Goal: Information Seeking & Learning: Learn about a topic

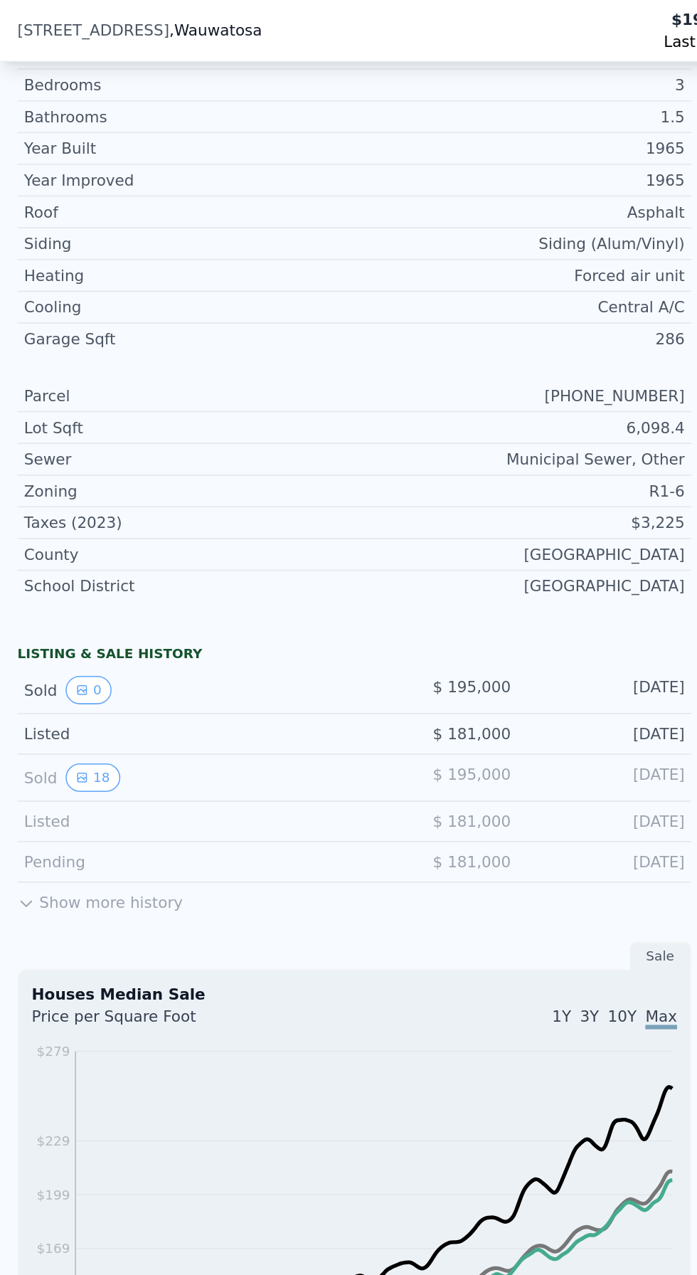
scroll to position [548, 0]
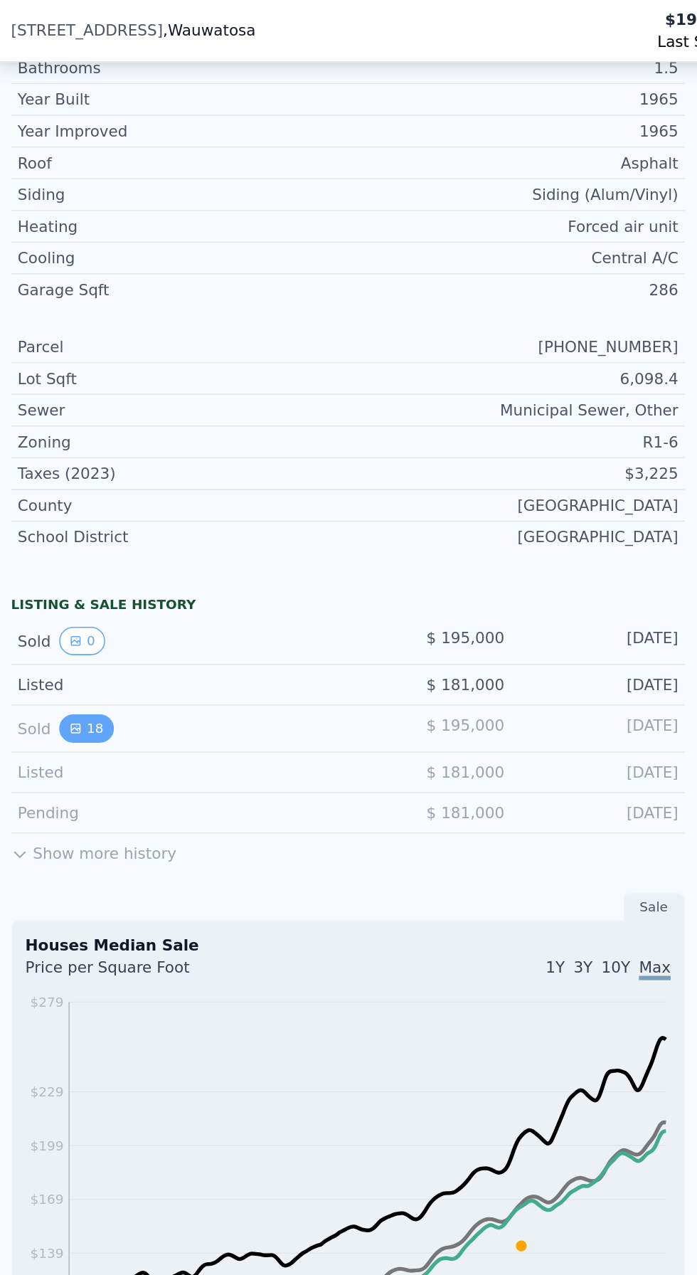
click at [49, 469] on icon "View historical data" at bounding box center [53, 473] width 9 height 9
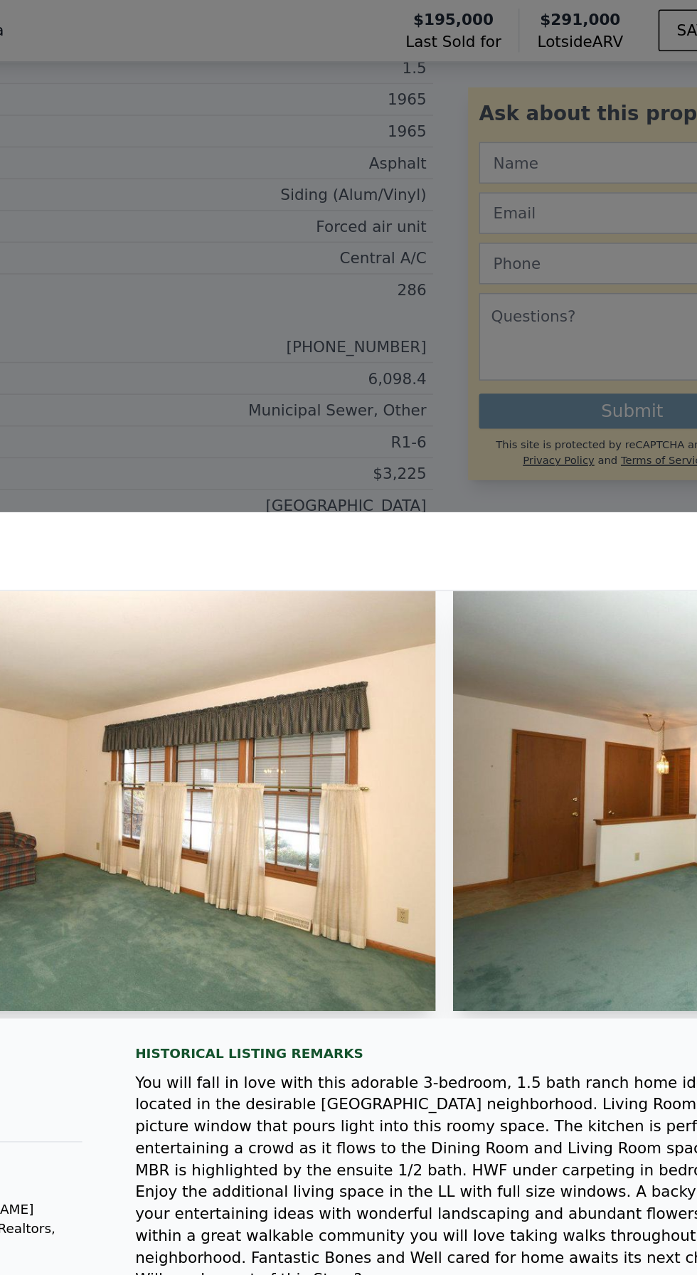
scroll to position [31, 0]
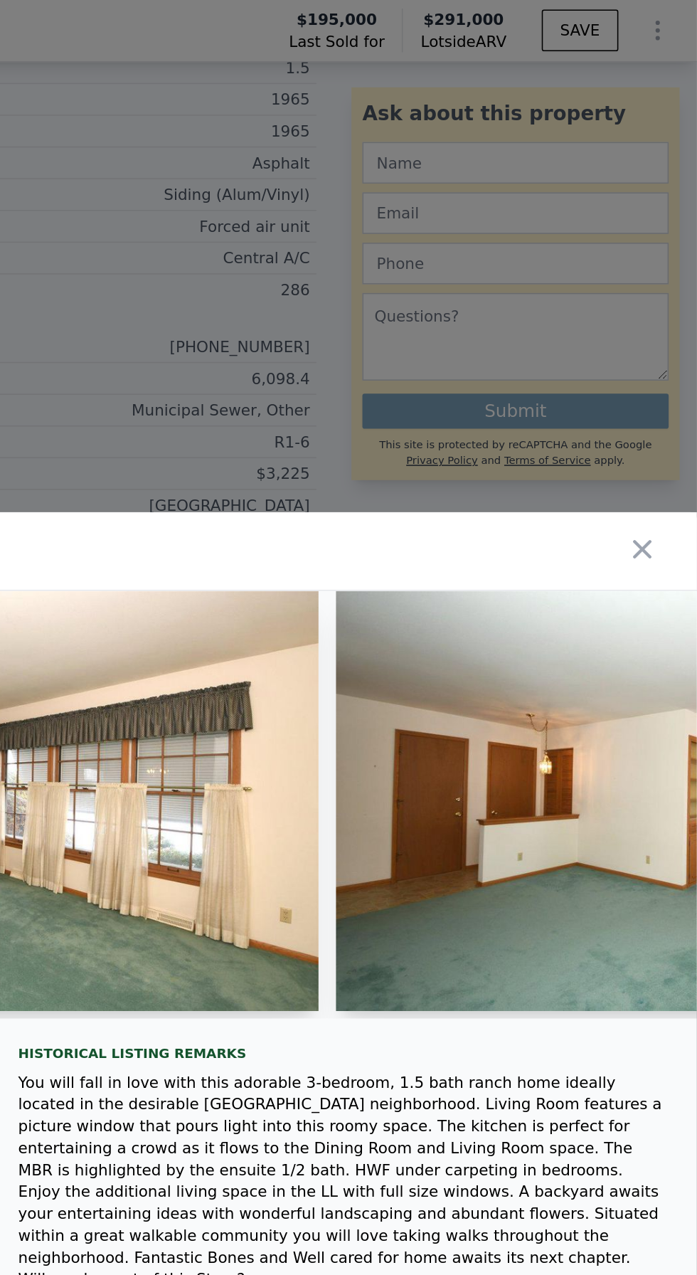
click at [674, 383] on div at bounding box center [525, 358] width 343 height 51
click at [664, 363] on icon "button" at bounding box center [662, 357] width 12 height 12
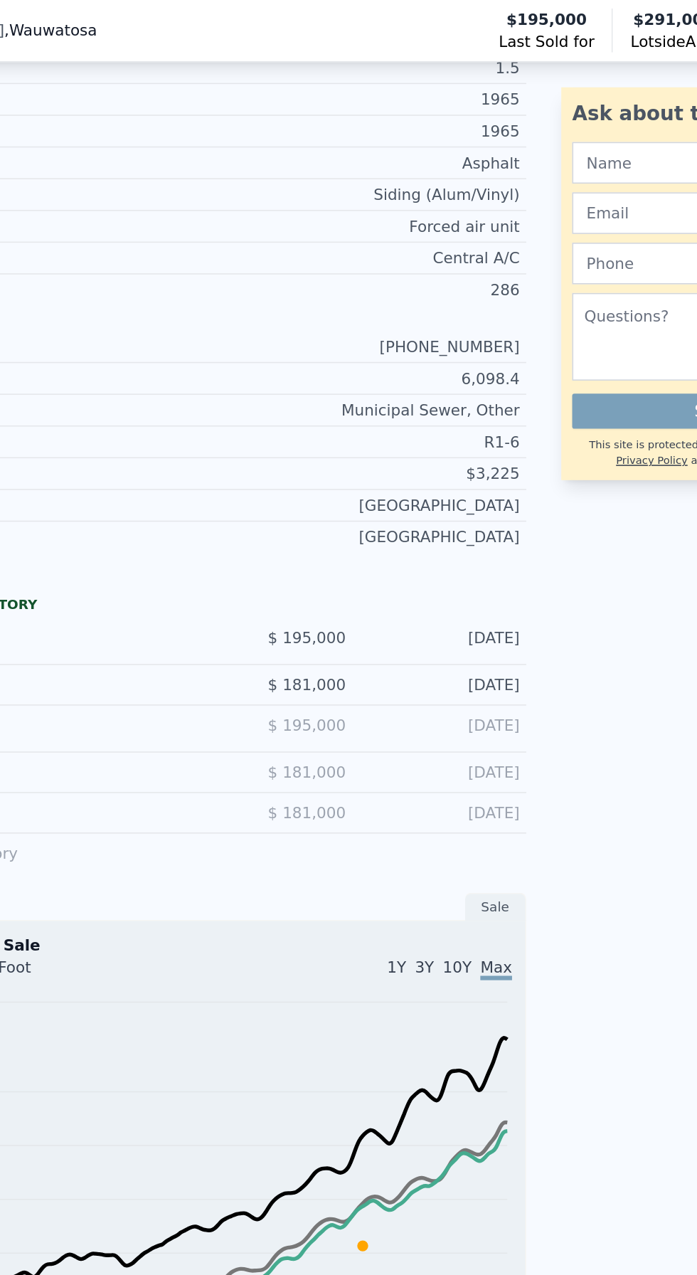
scroll to position [547, 0]
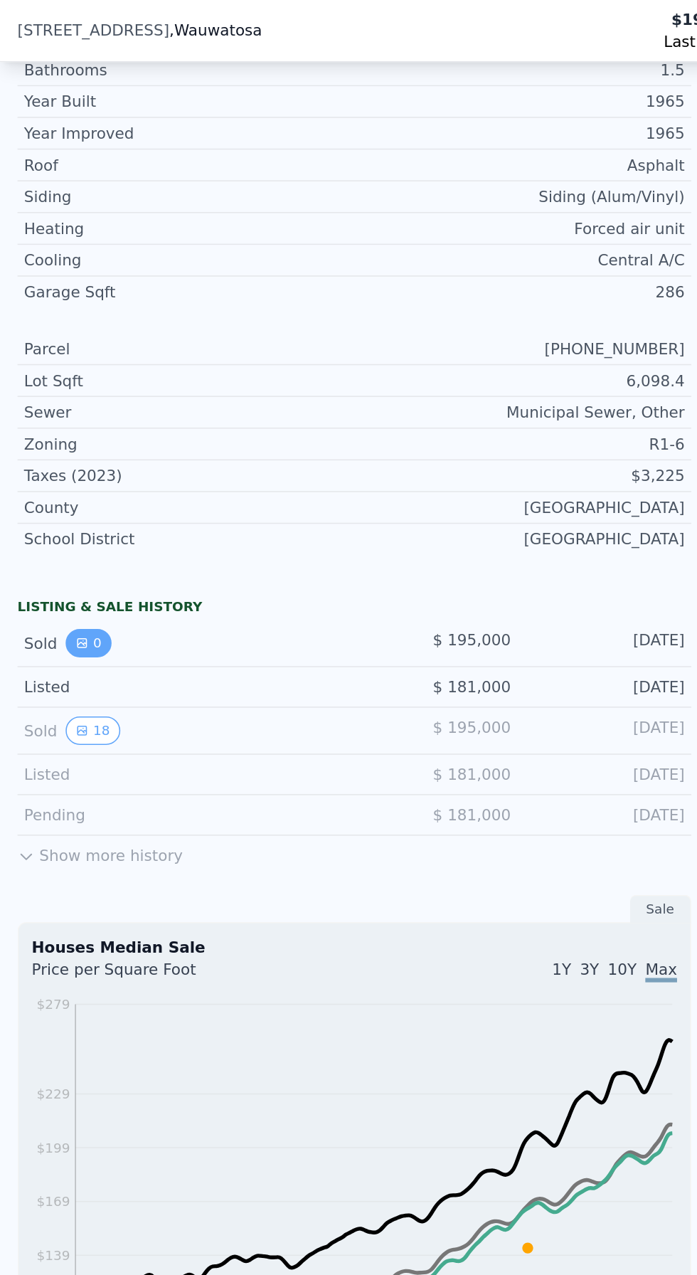
click at [45, 413] on button "0" at bounding box center [58, 418] width 30 height 18
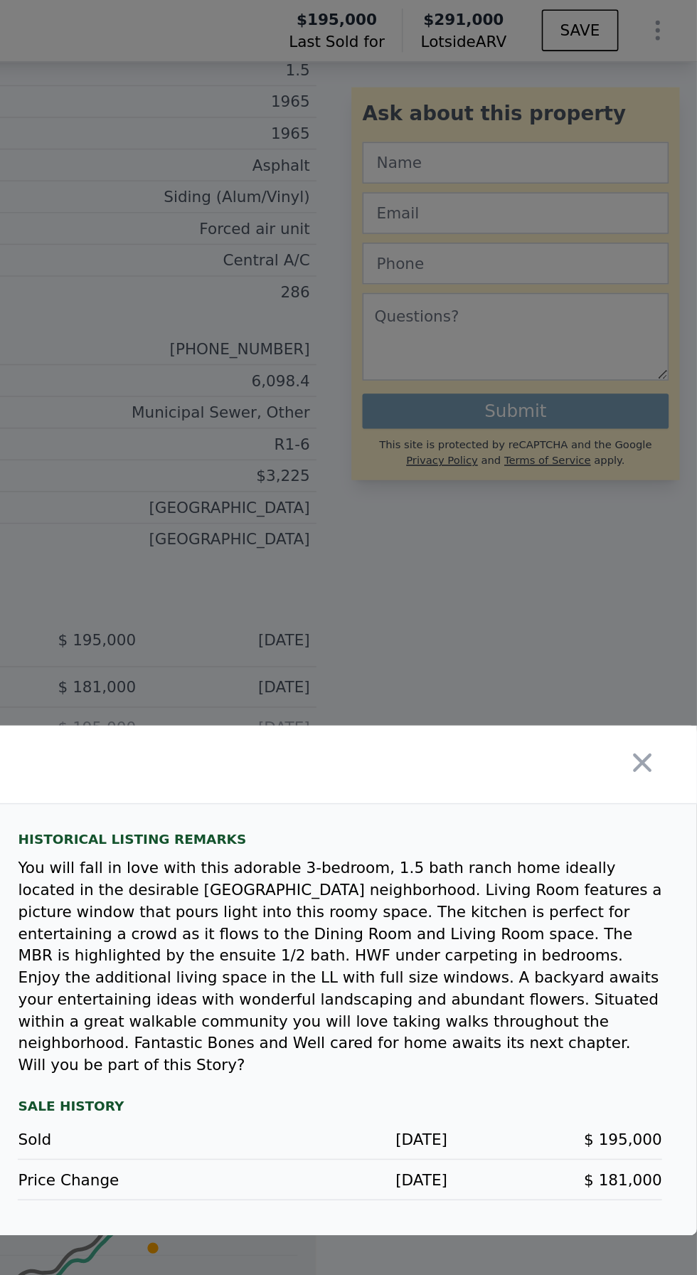
scroll to position [31, 0]
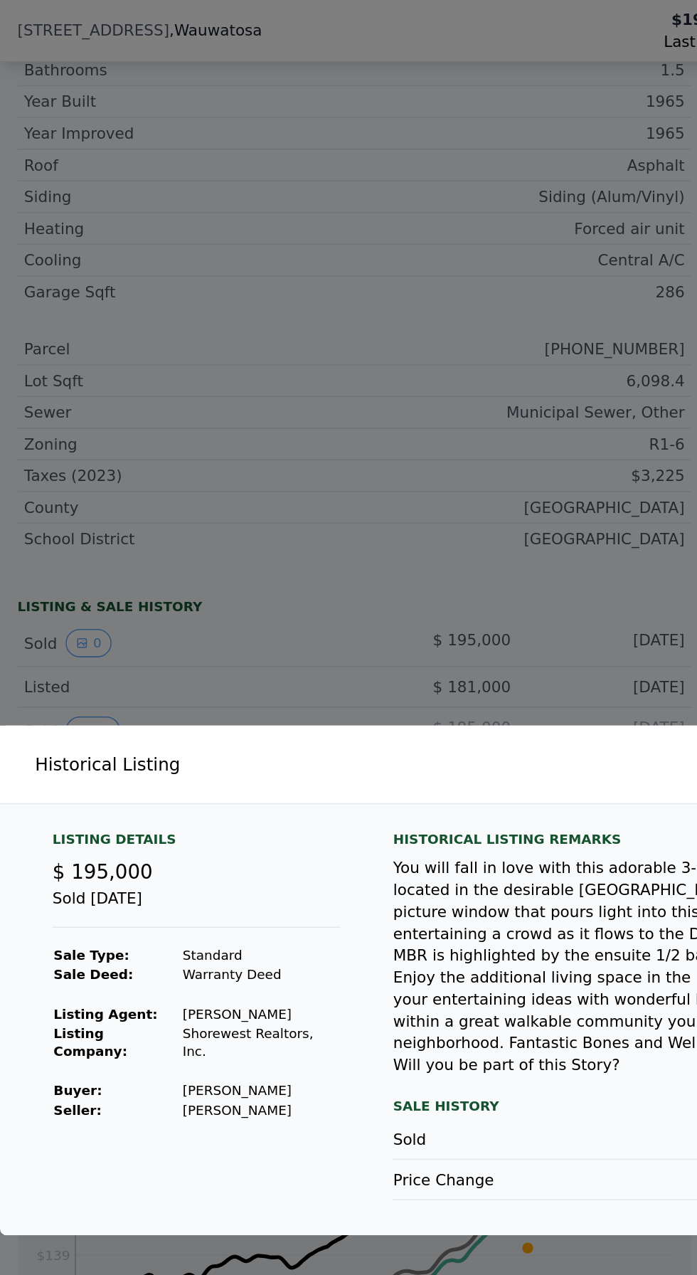
click at [48, 383] on div at bounding box center [348, 637] width 697 height 1275
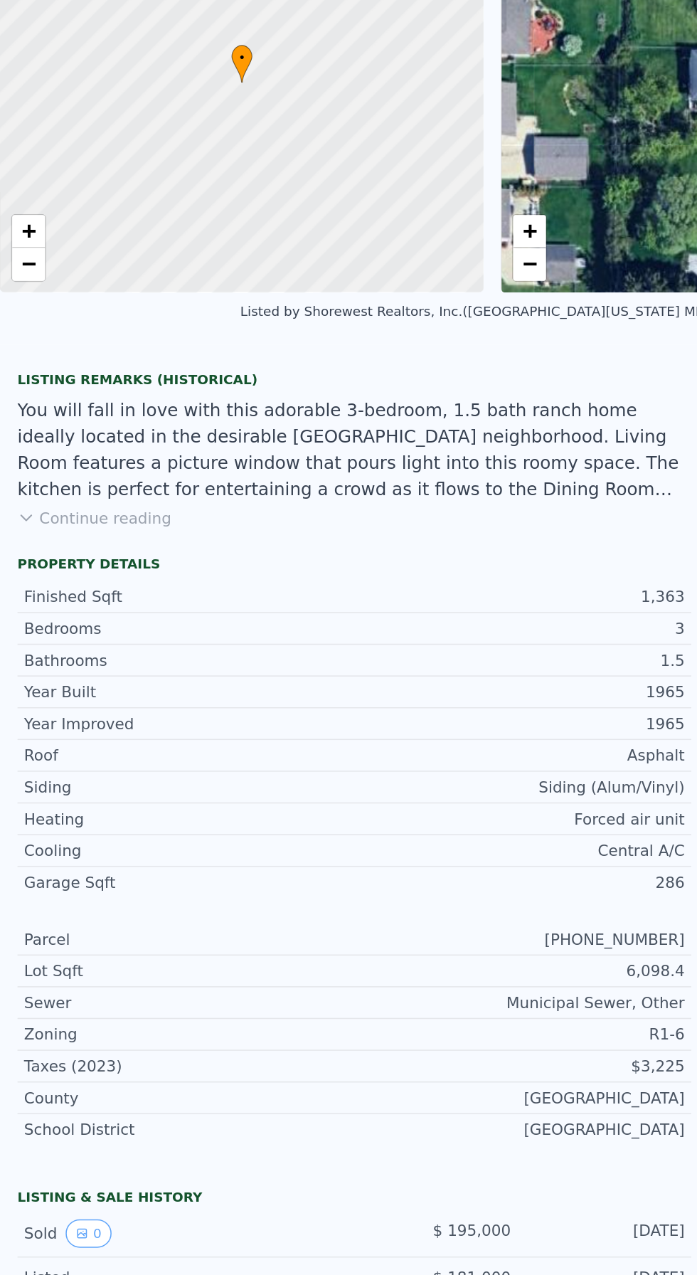
scroll to position [5, 0]
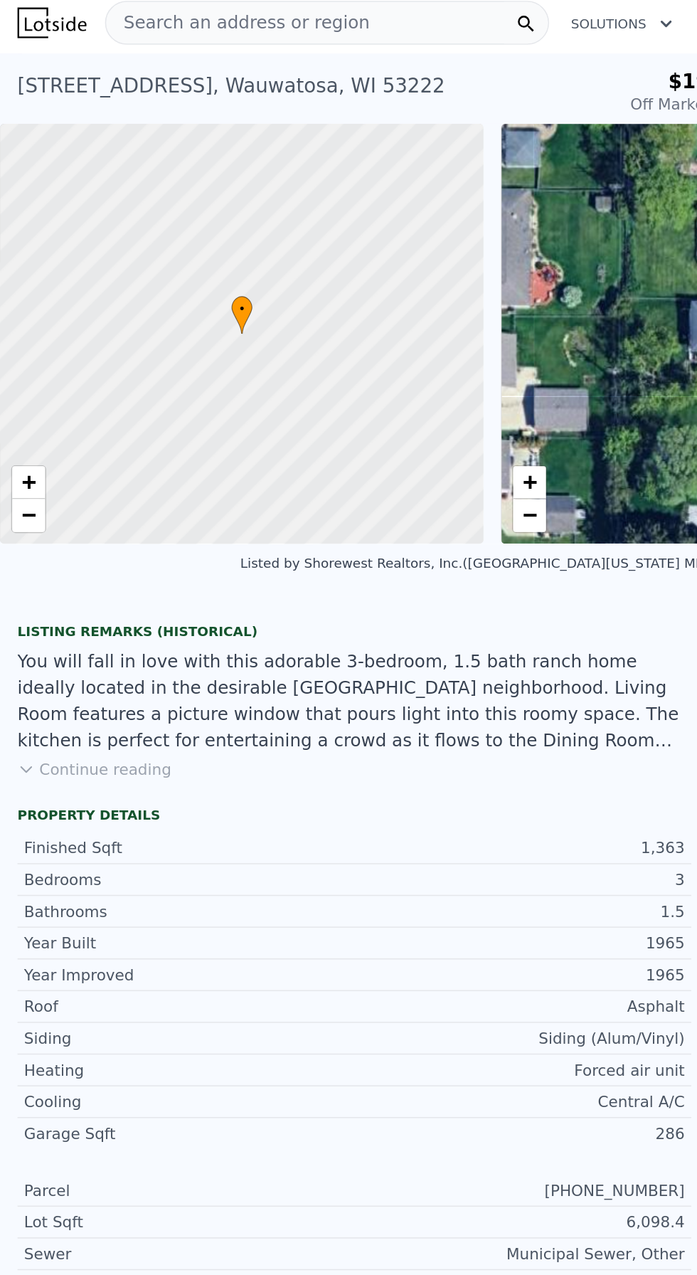
click at [268, 18] on div "Search an address or region" at bounding box center [212, 15] width 289 height 28
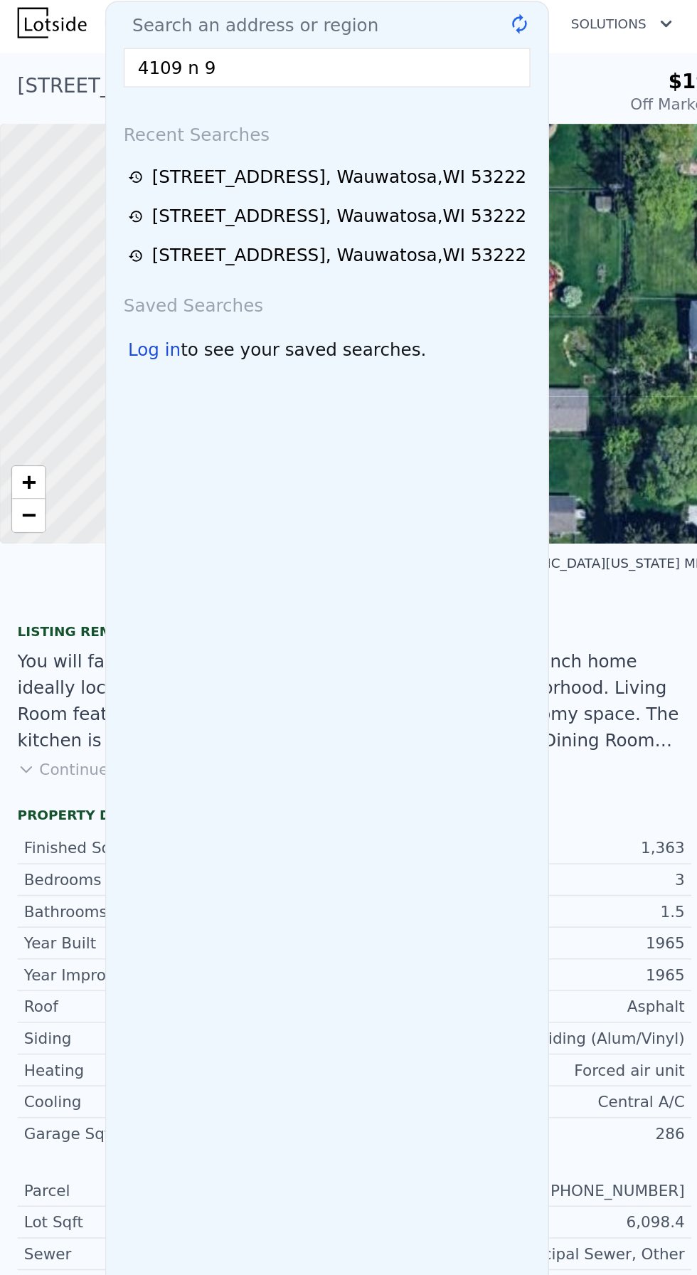
type input "4109 n 92"
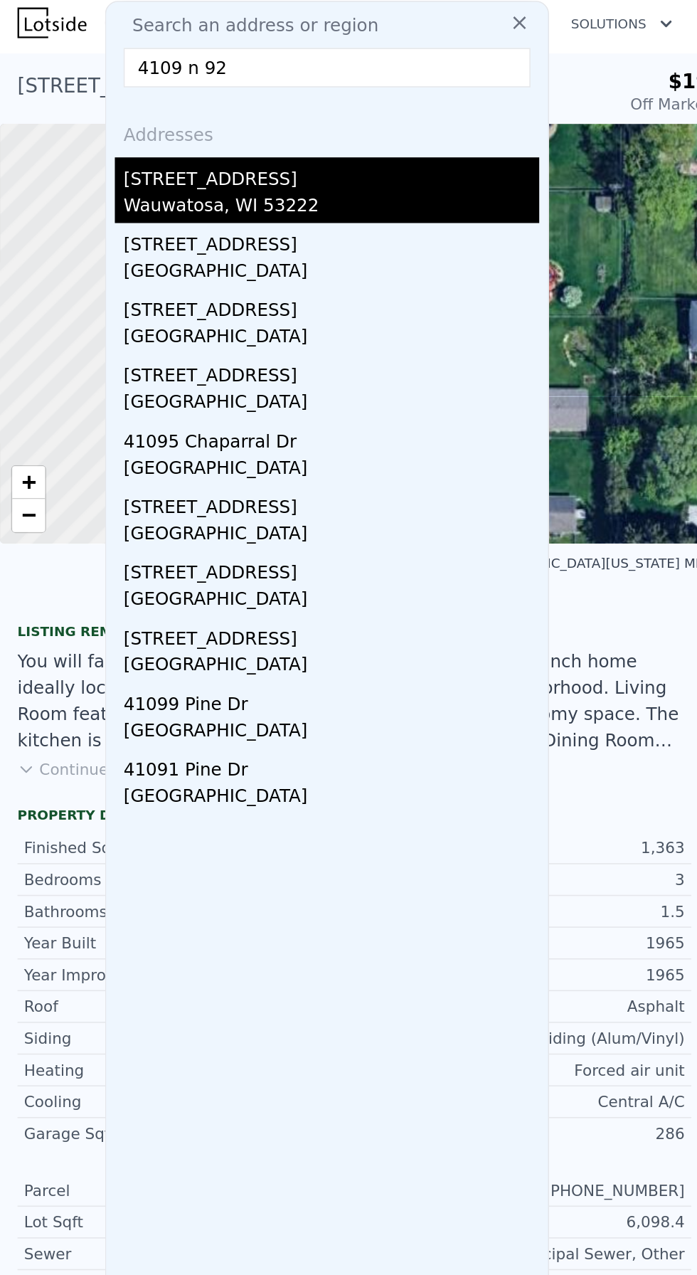
click at [280, 122] on div "[STREET_ADDRESS]" at bounding box center [215, 113] width 270 height 23
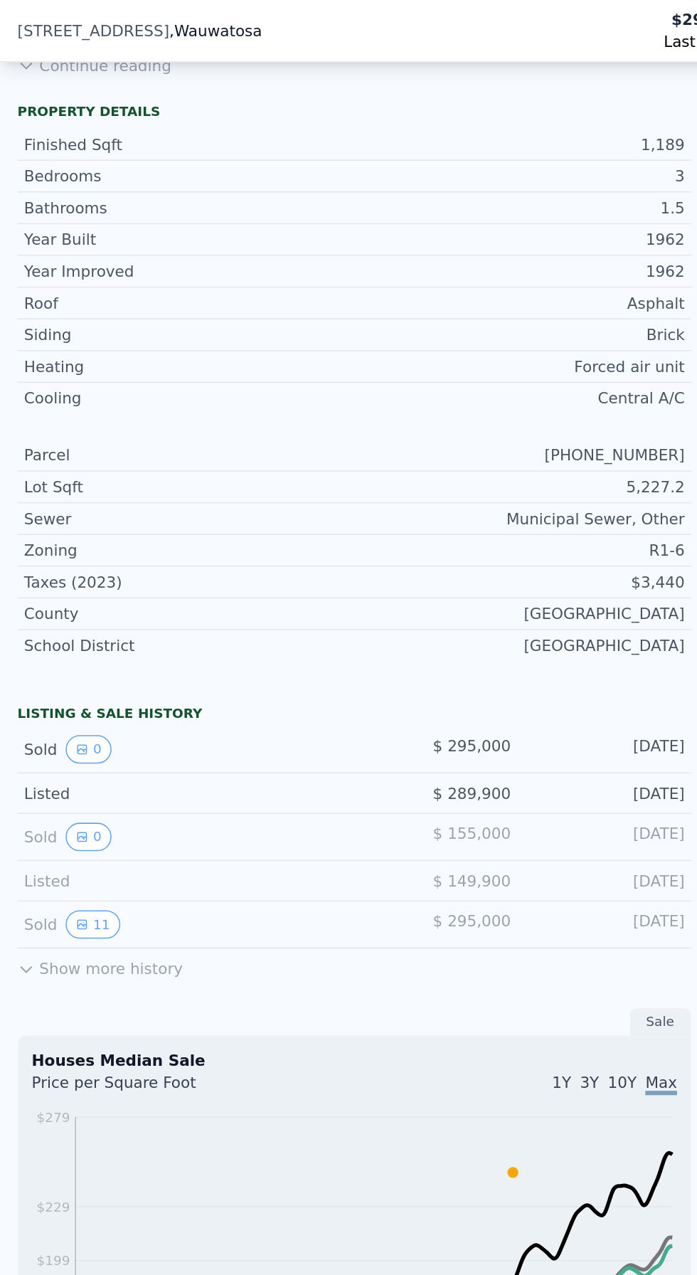
scroll to position [455, 0]
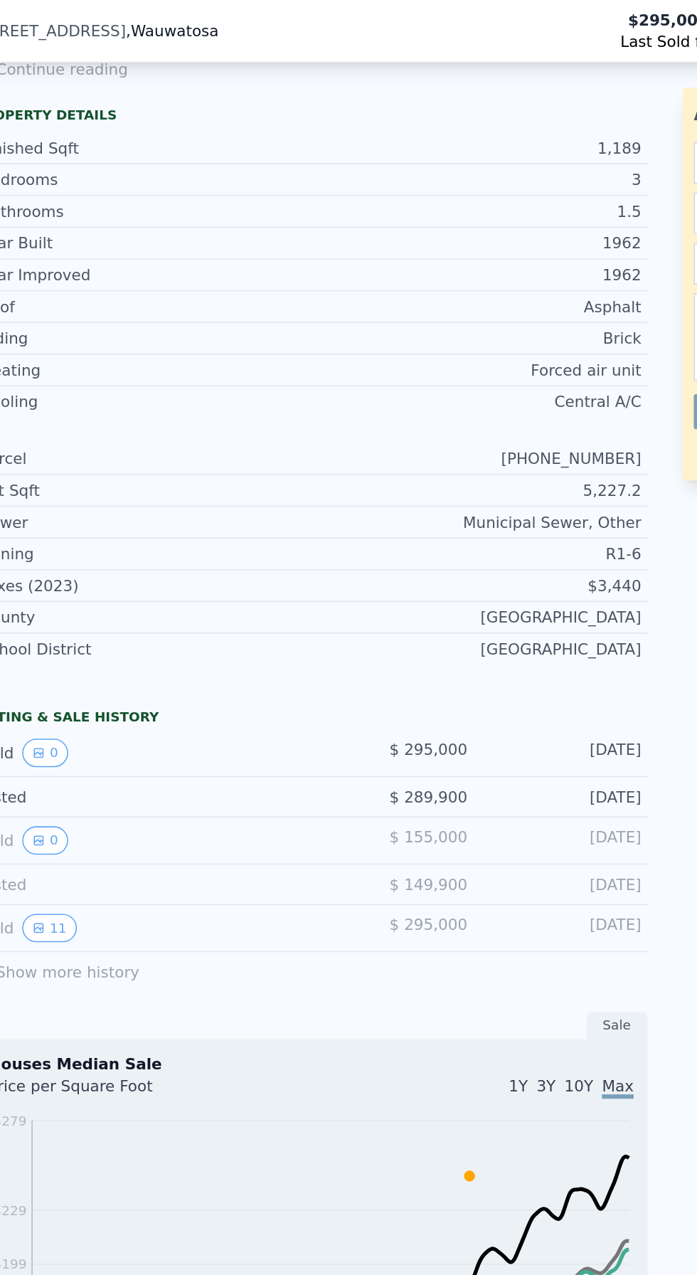
click at [65, 630] on button "Show more history" at bounding box center [64, 629] width 107 height 20
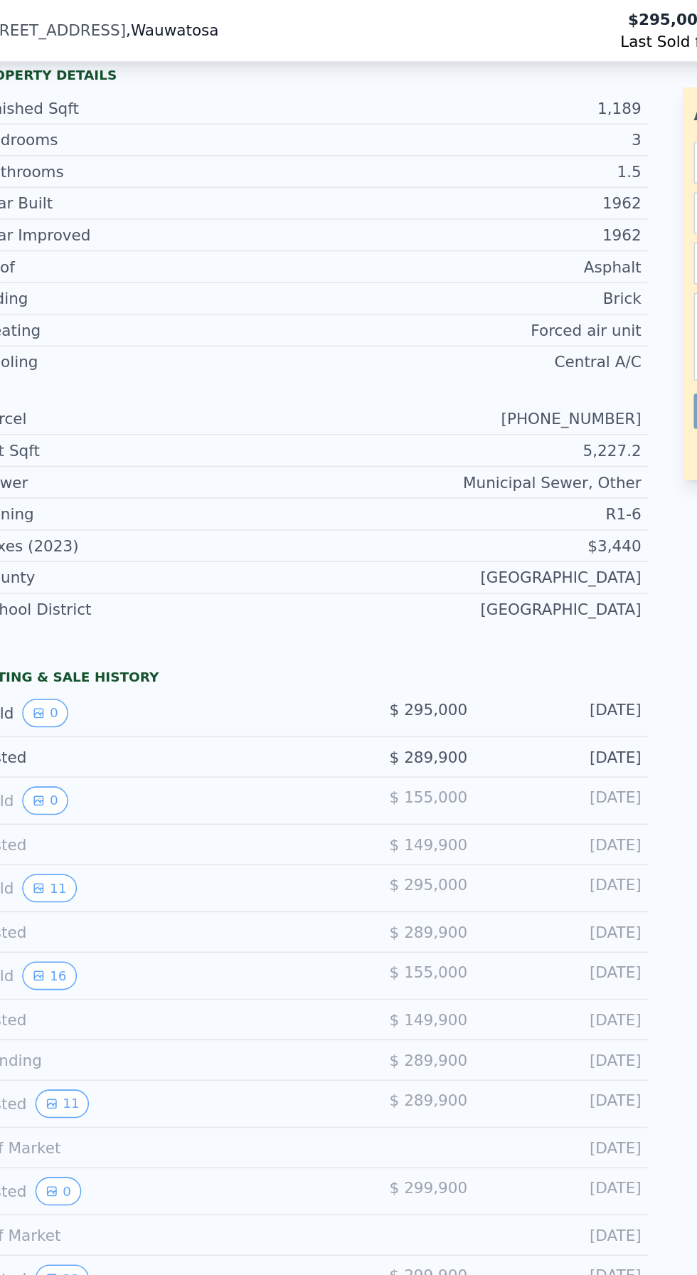
scroll to position [484, 0]
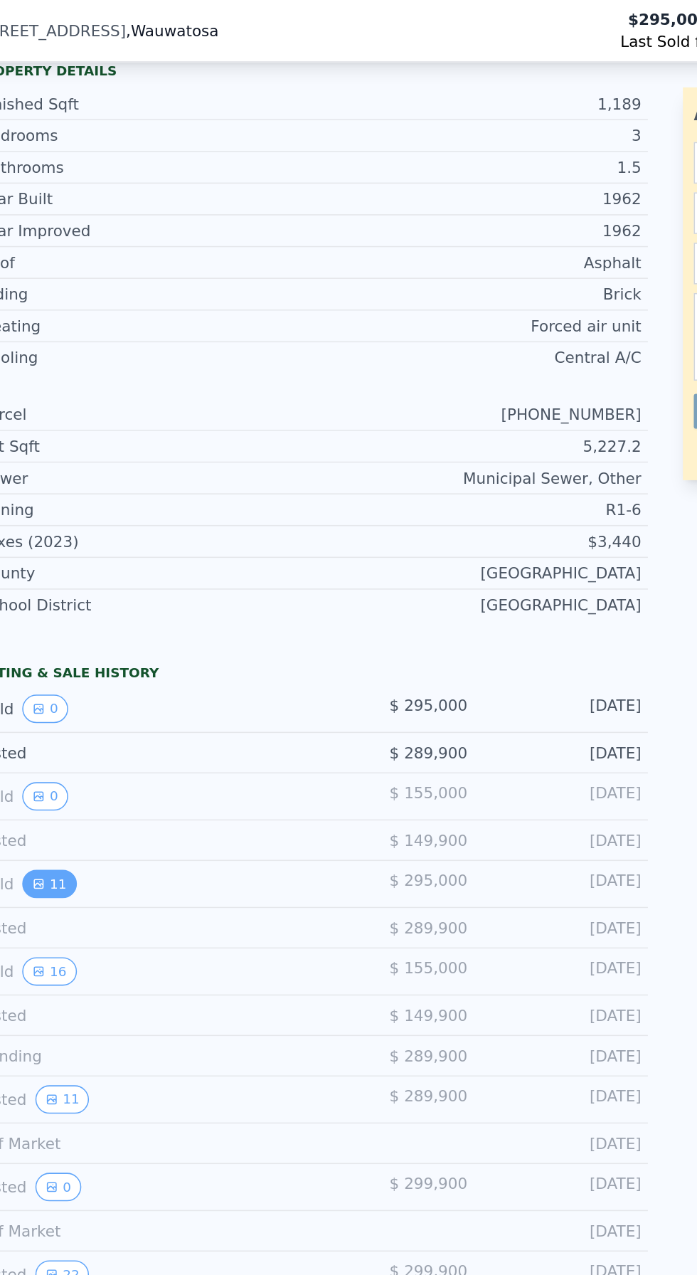
click at [58, 570] on button "11" at bounding box center [60, 575] width 35 height 18
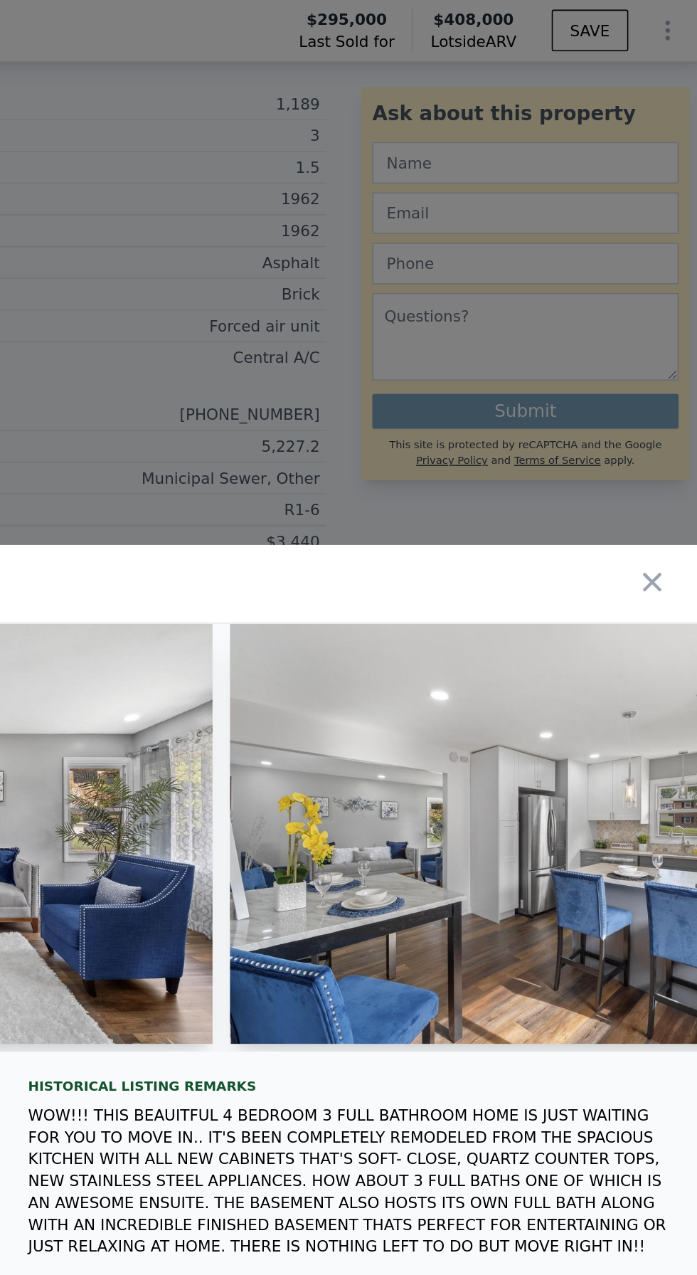
scroll to position [31, 0]
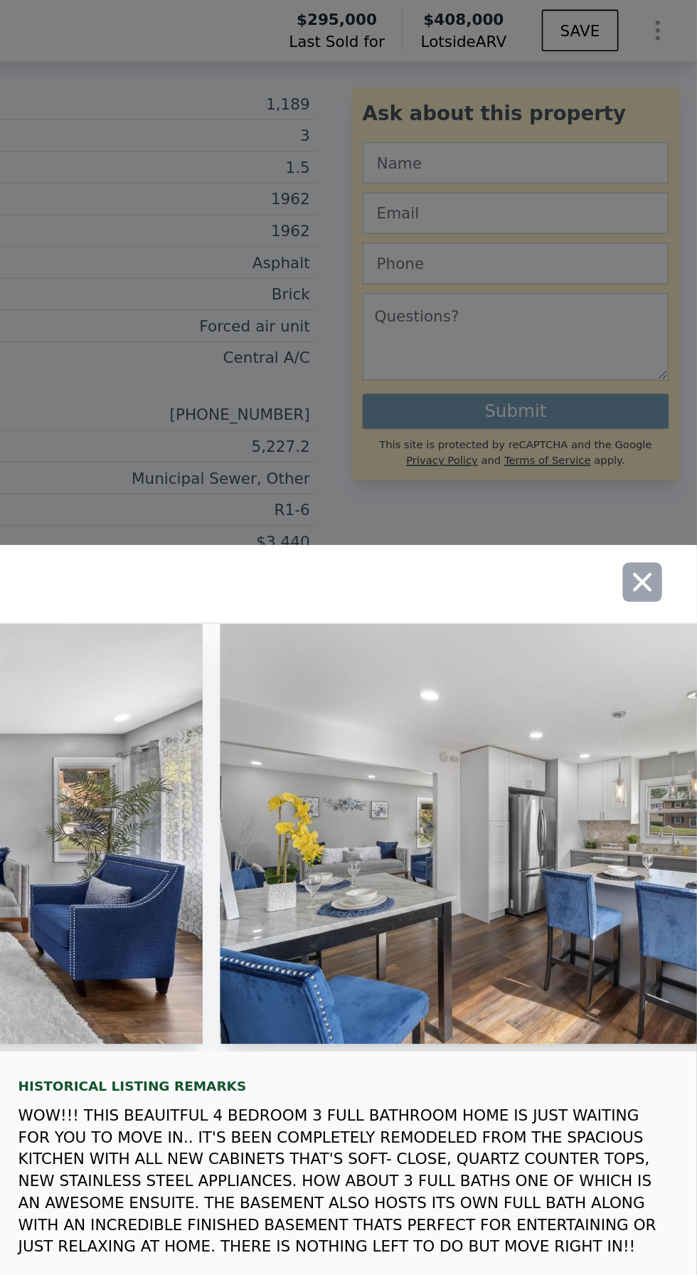
click at [666, 368] on icon "button" at bounding box center [662, 378] width 20 height 20
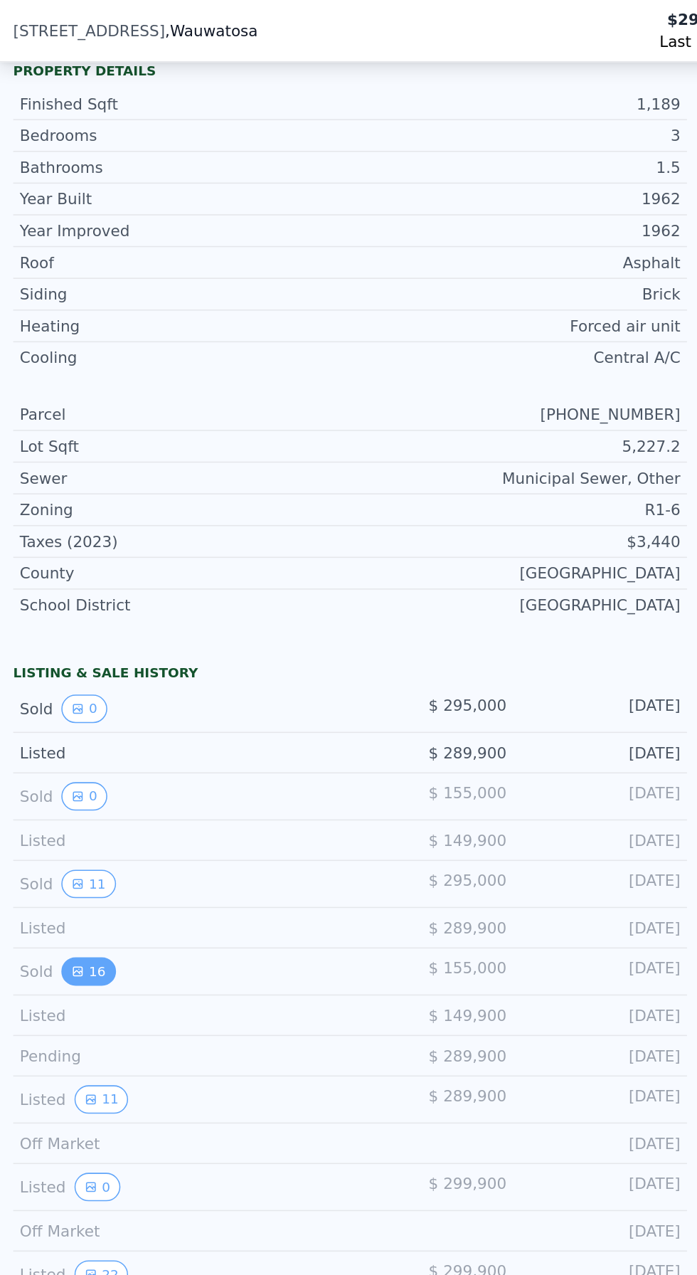
click at [53, 627] on icon "View historical data" at bounding box center [53, 631] width 9 height 9
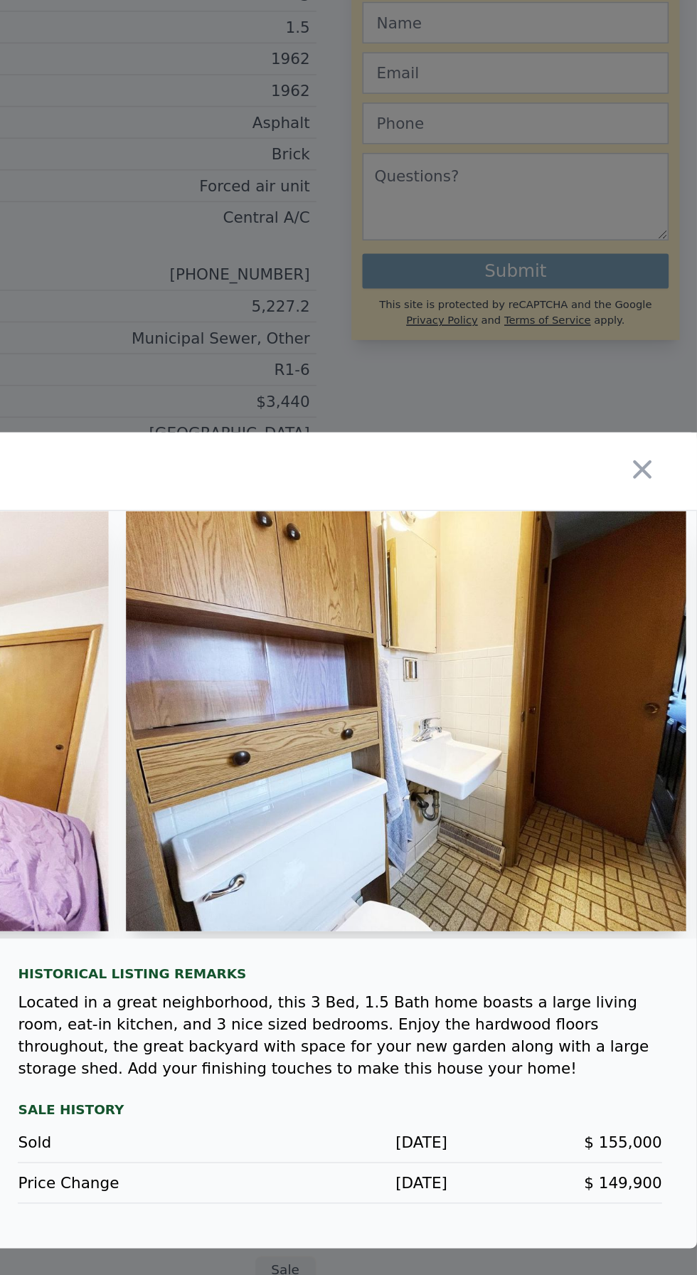
scroll to position [0, 0]
click at [661, 403] on icon "button" at bounding box center [662, 397] width 12 height 12
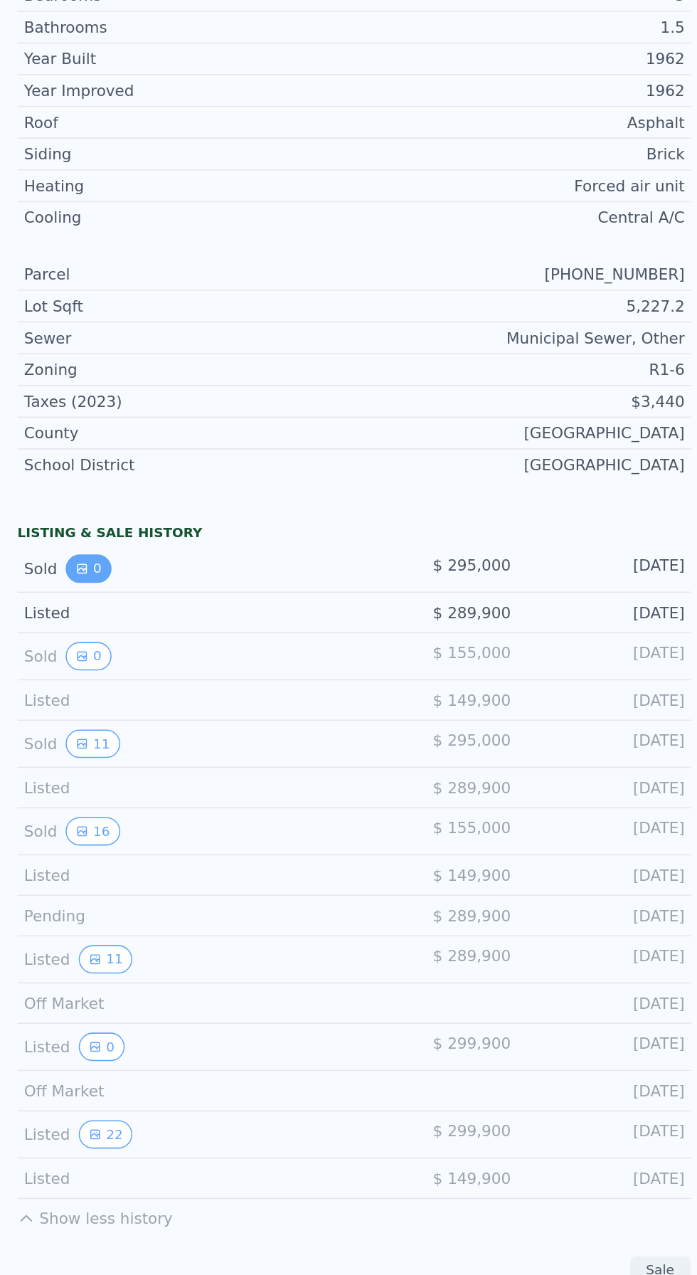
click at [51, 458] on icon "View historical data" at bounding box center [54, 461] width 6 height 6
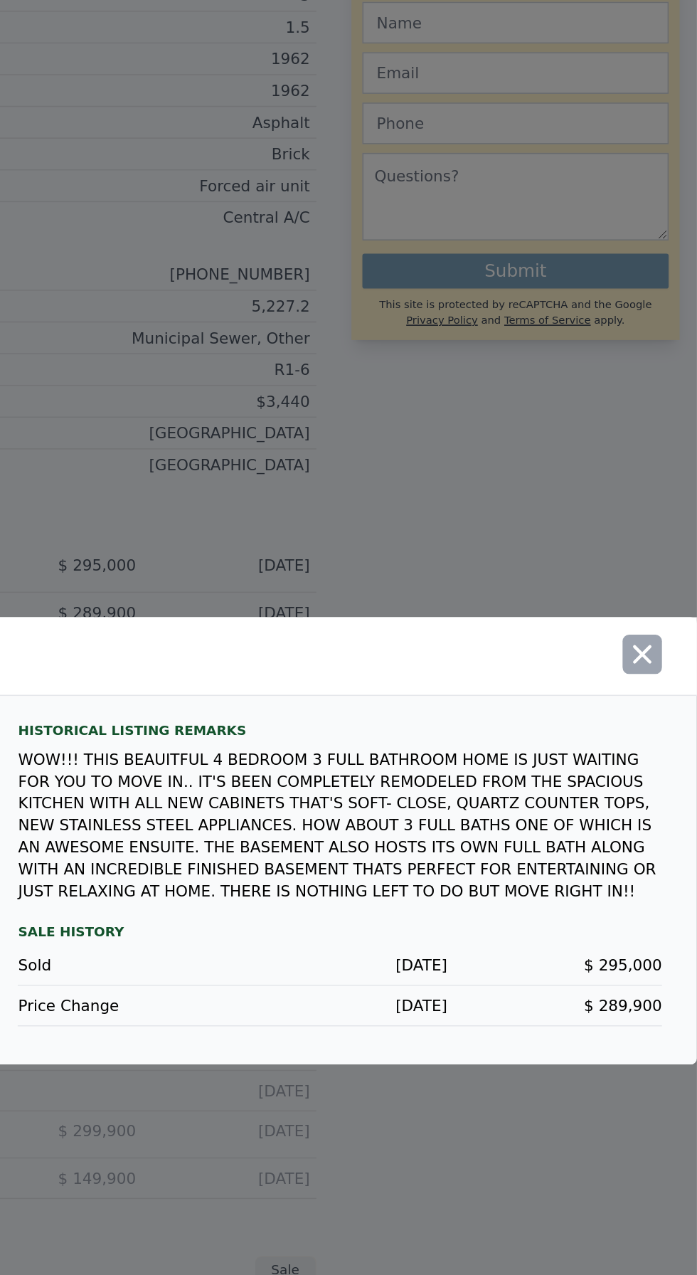
click at [666, 526] on icon "button" at bounding box center [662, 516] width 20 height 20
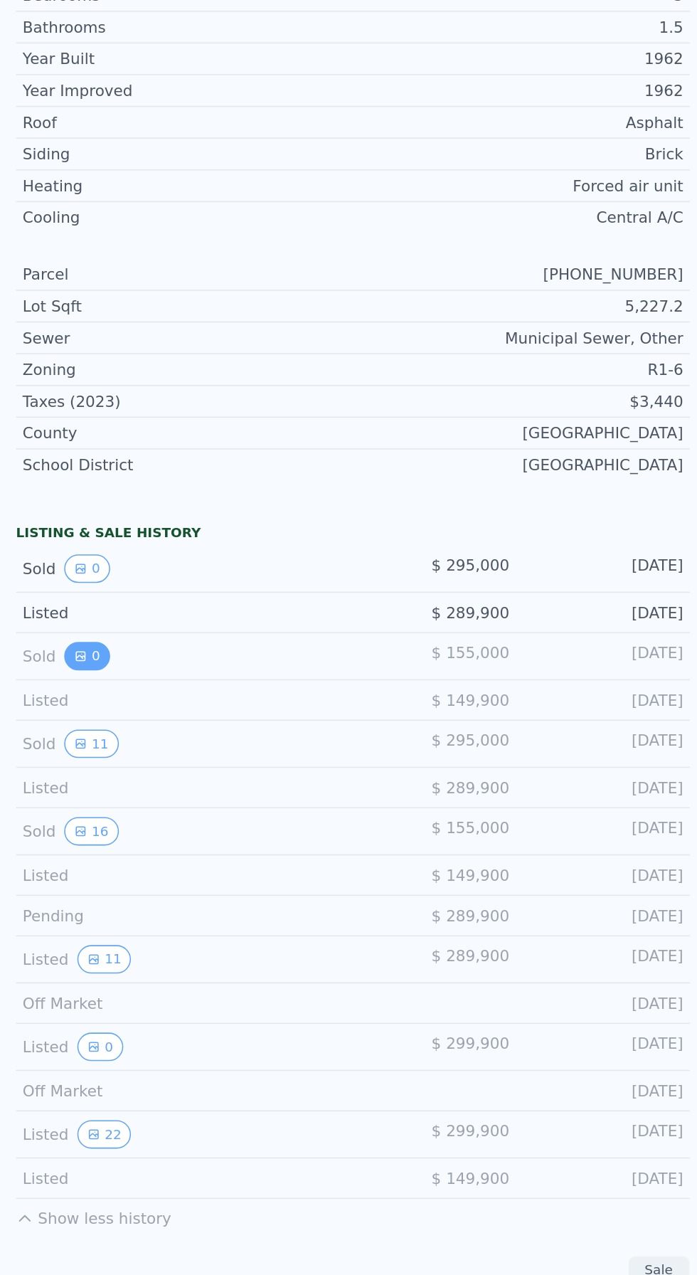
click at [51, 509] on button "0" at bounding box center [58, 518] width 30 height 18
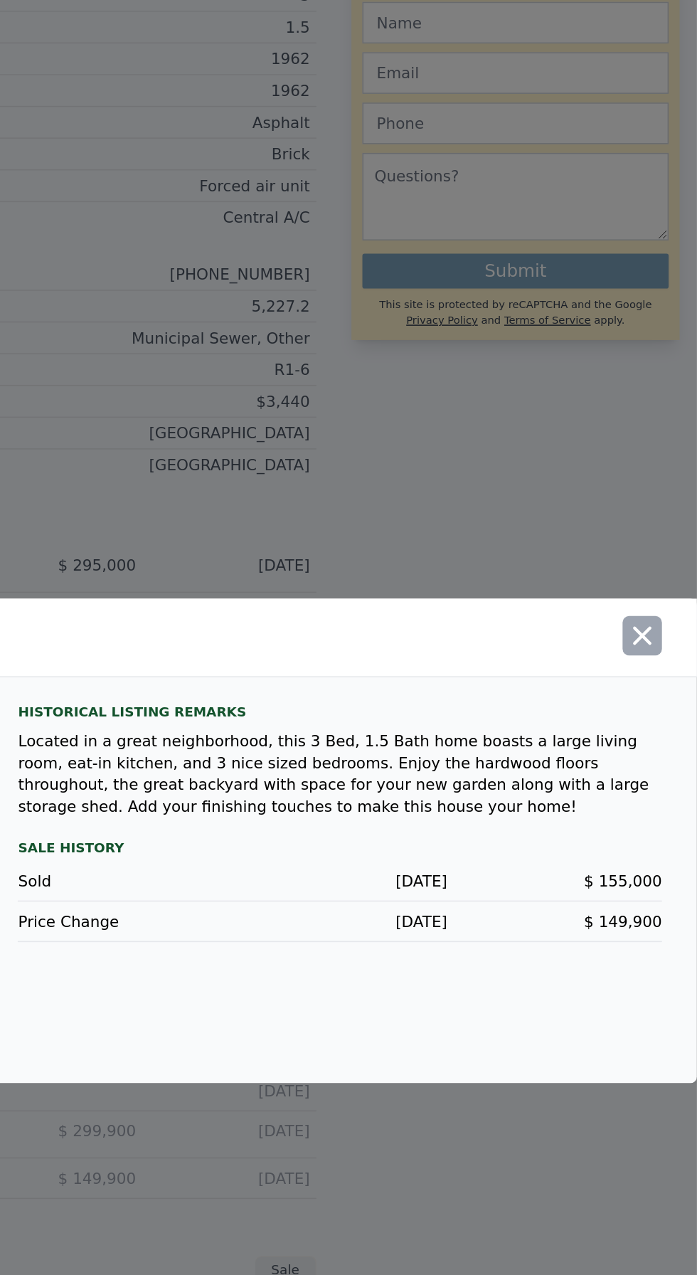
click at [657, 514] on icon "button" at bounding box center [662, 504] width 20 height 20
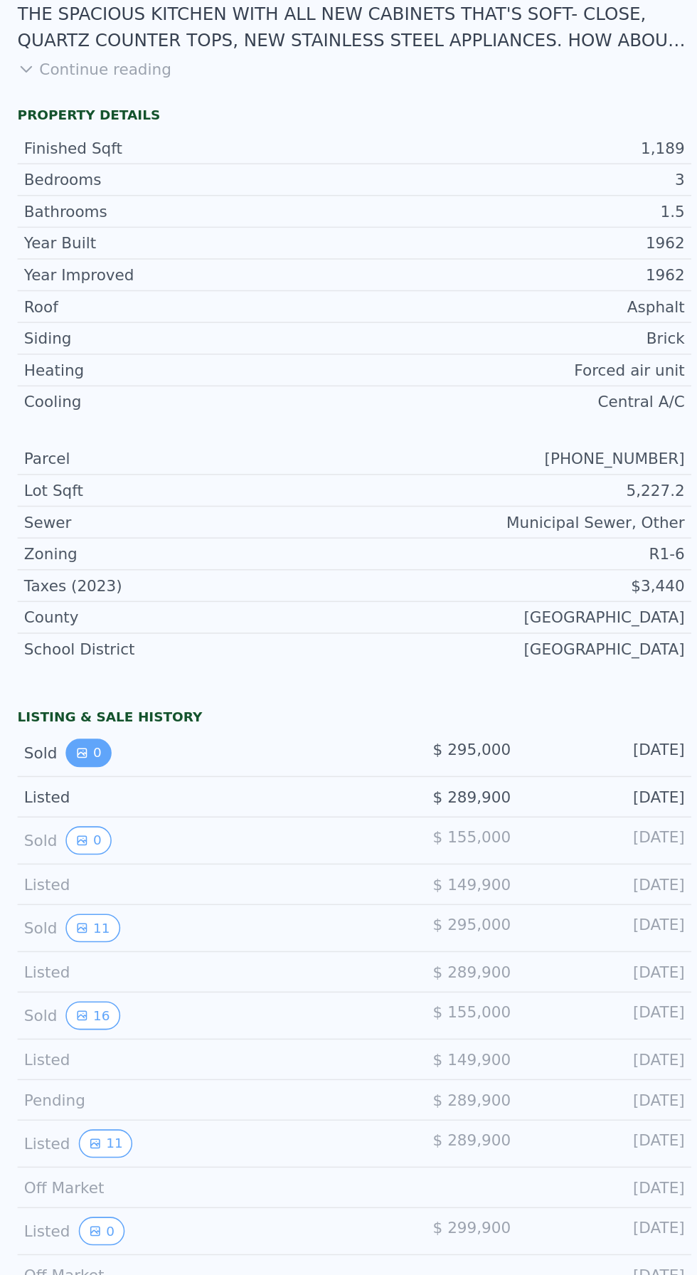
click at [51, 578] on icon "View historical data" at bounding box center [54, 581] width 6 height 6
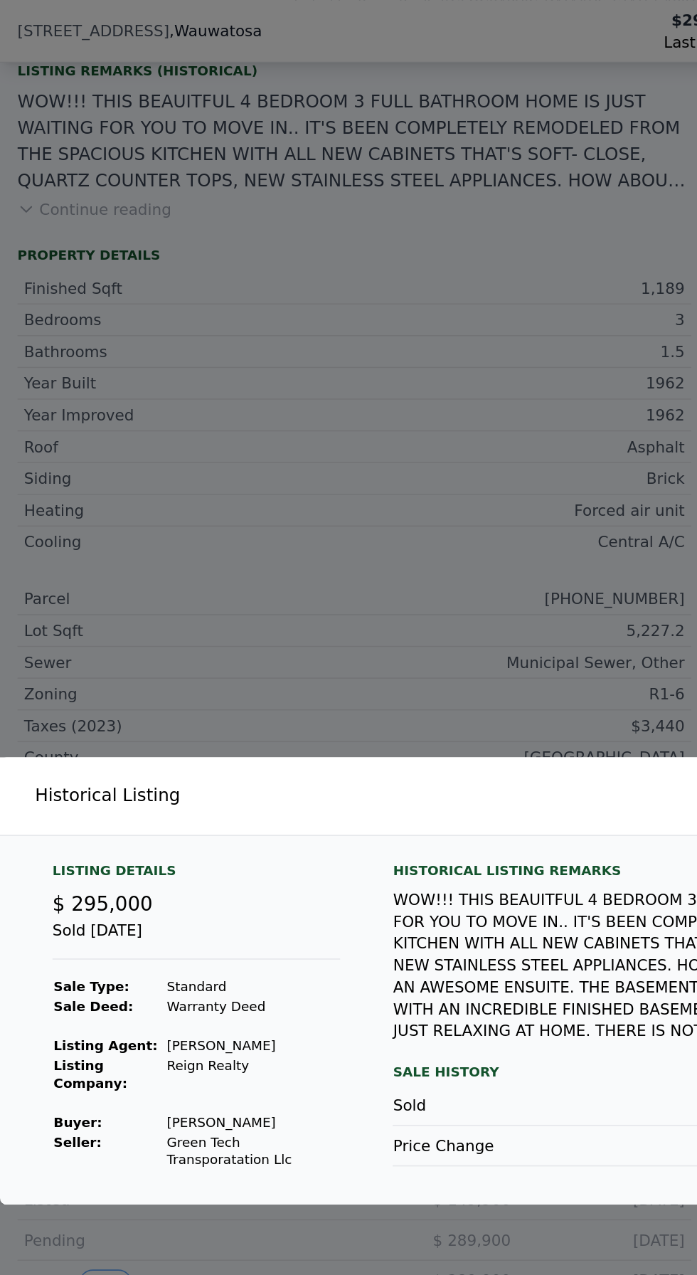
click at [101, 378] on div at bounding box center [348, 637] width 697 height 1275
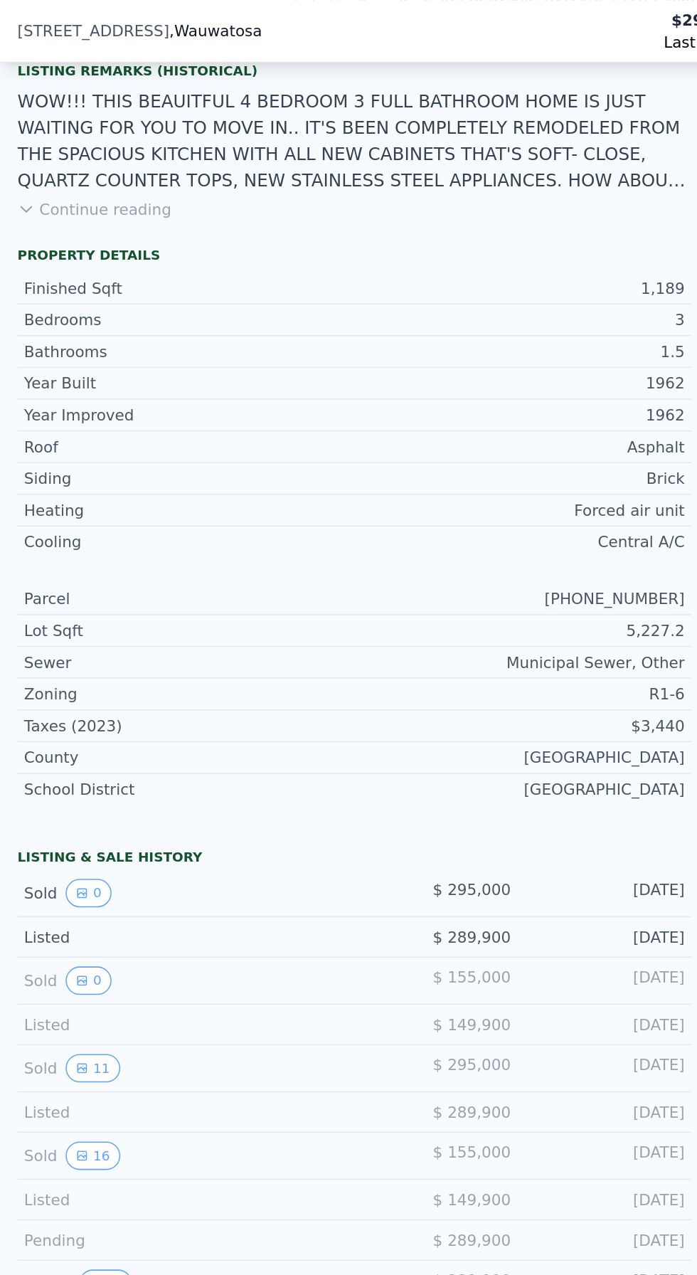
scroll to position [5, 0]
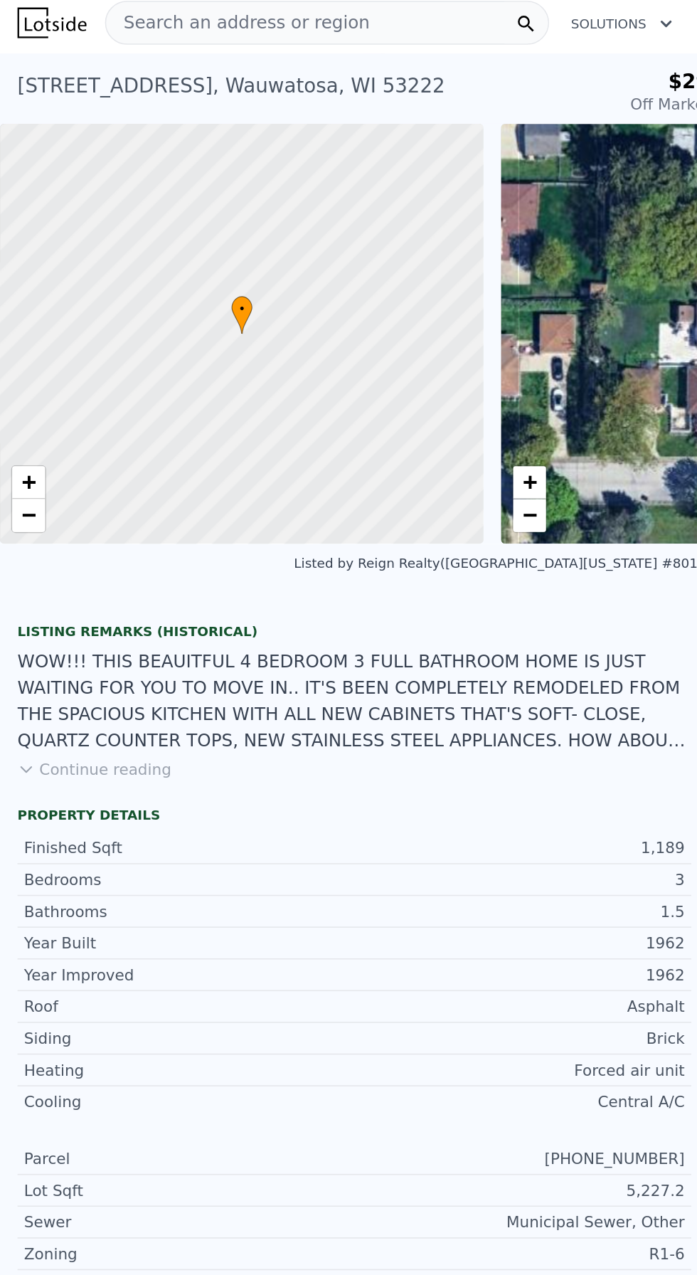
click at [253, 25] on div "Search an address or region" at bounding box center [212, 15] width 289 height 28
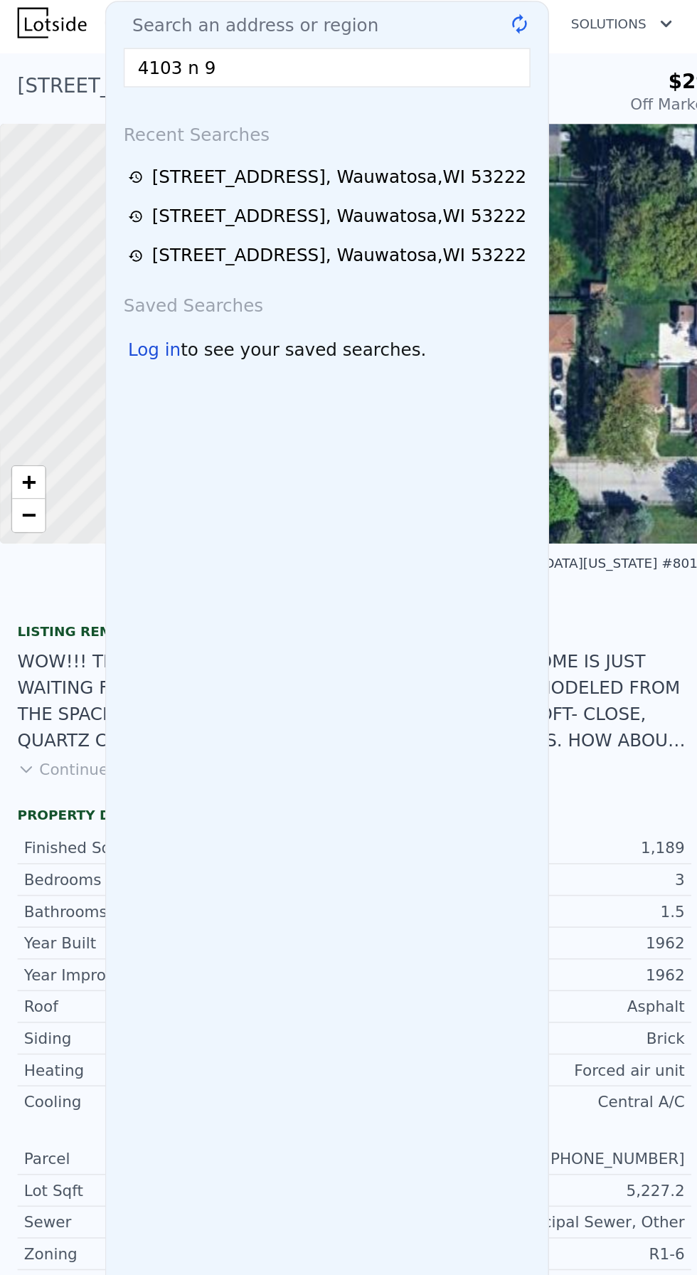
type input "4103 n 92"
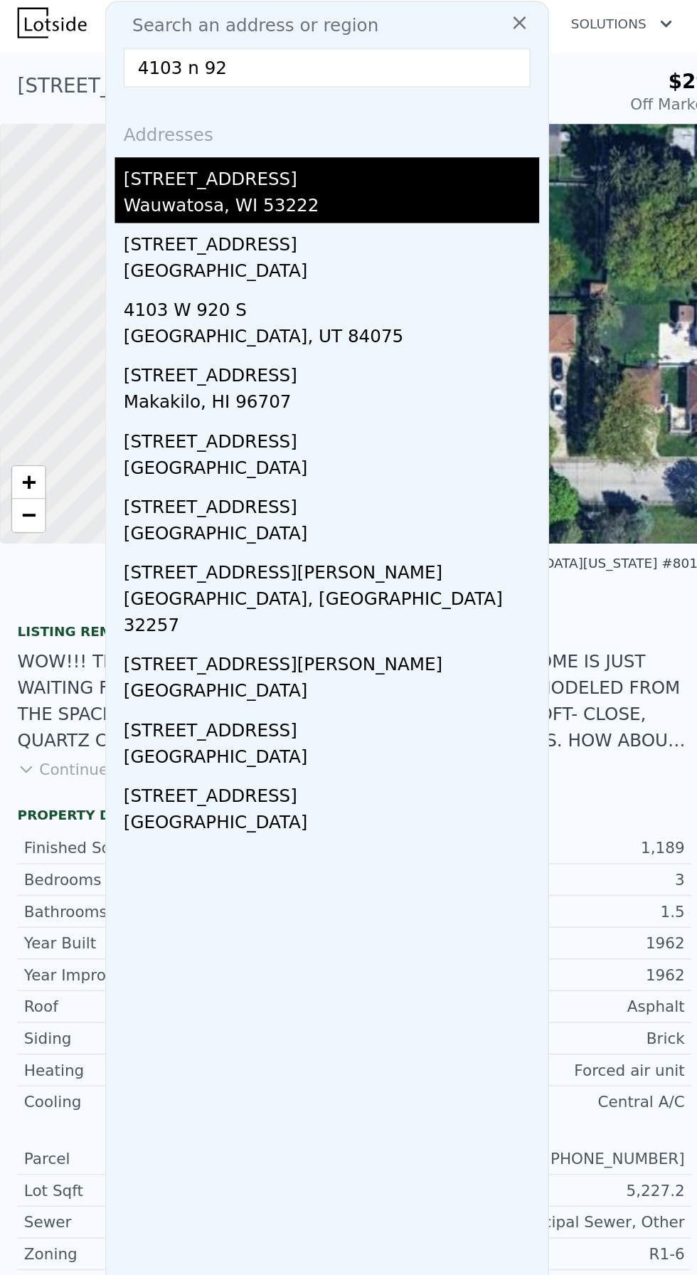
click at [100, 126] on div "Wauwatosa, WI 53222" at bounding box center [215, 135] width 270 height 20
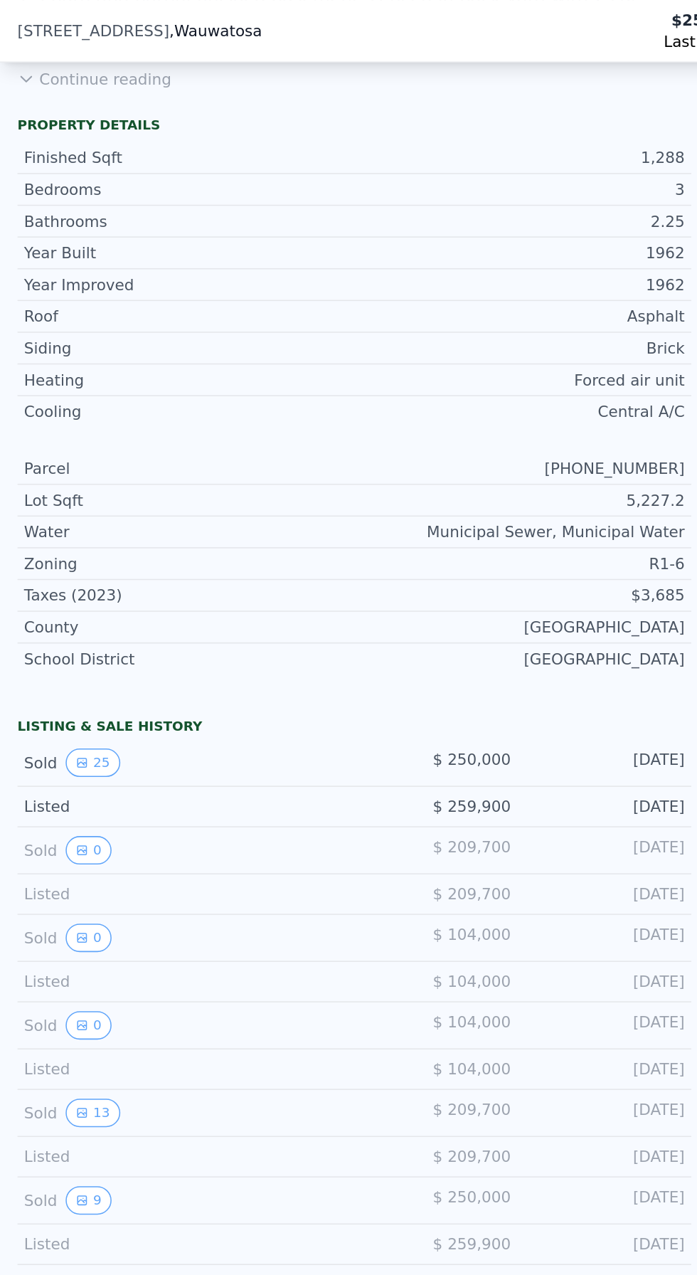
scroll to position [452, 0]
click at [48, 773] on button "9" at bounding box center [58, 782] width 30 height 18
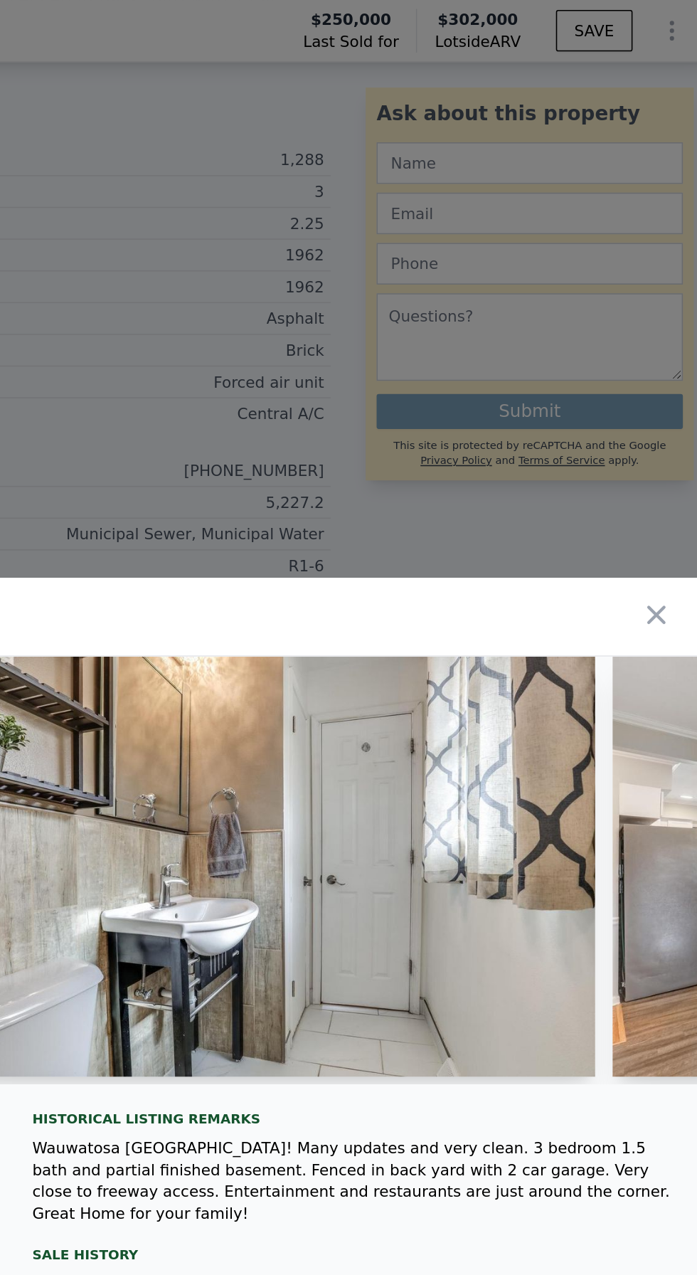
scroll to position [0, 0]
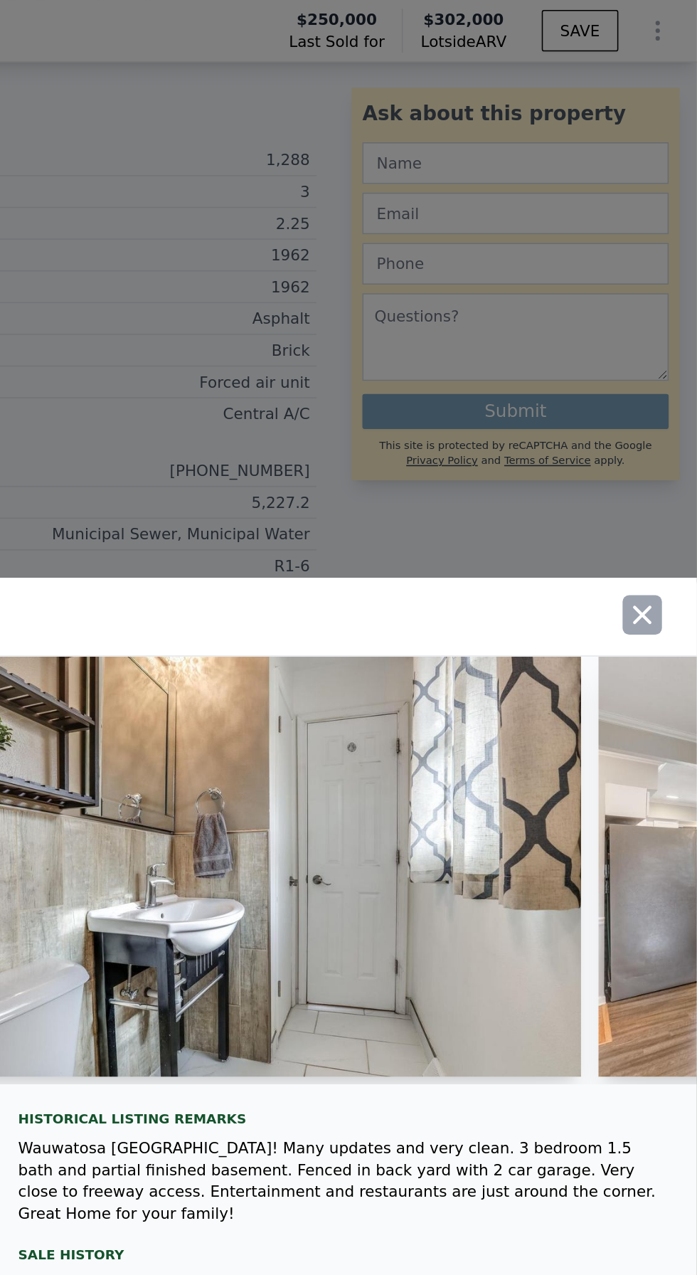
click at [661, 393] on icon "button" at bounding box center [662, 399] width 12 height 12
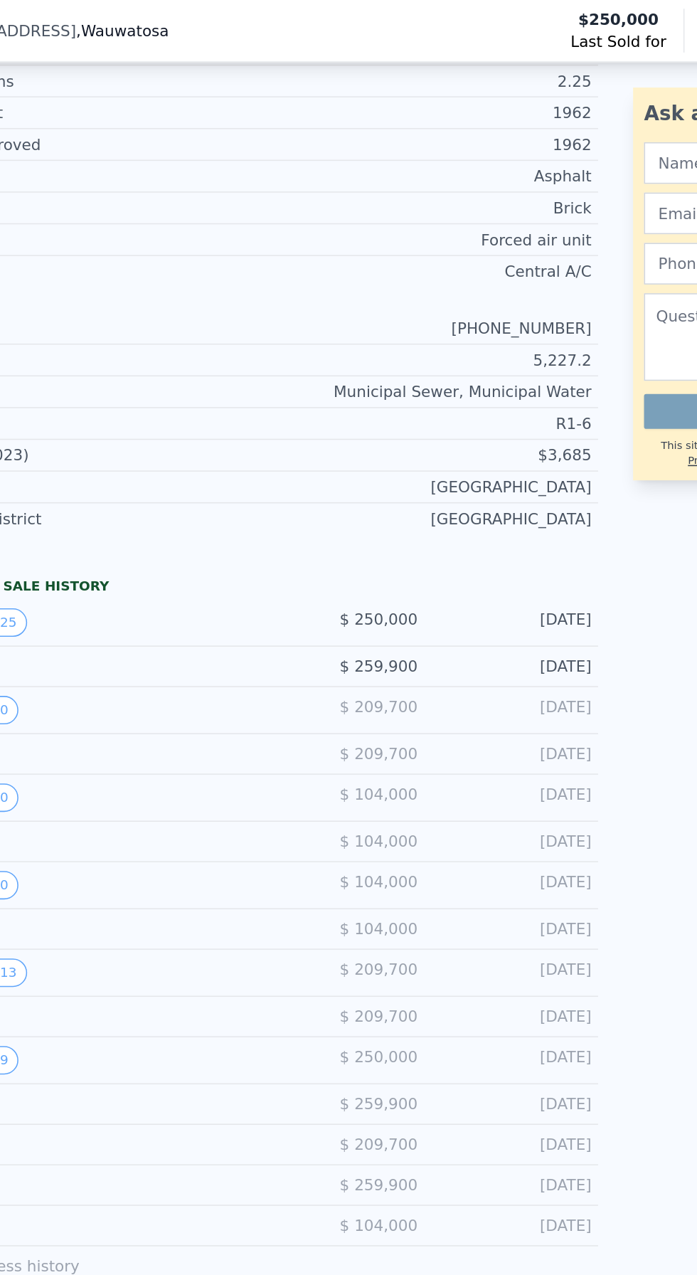
scroll to position [548, 0]
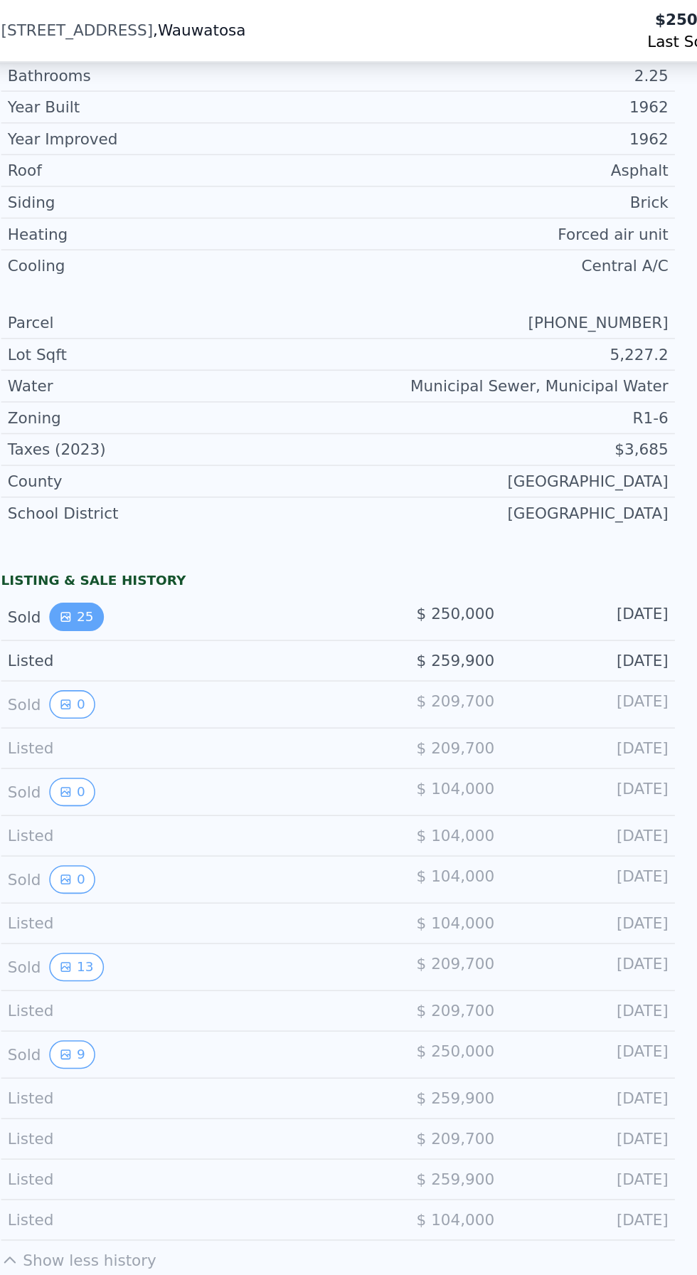
click at [51, 398] on icon "View historical data" at bounding box center [54, 401] width 6 height 6
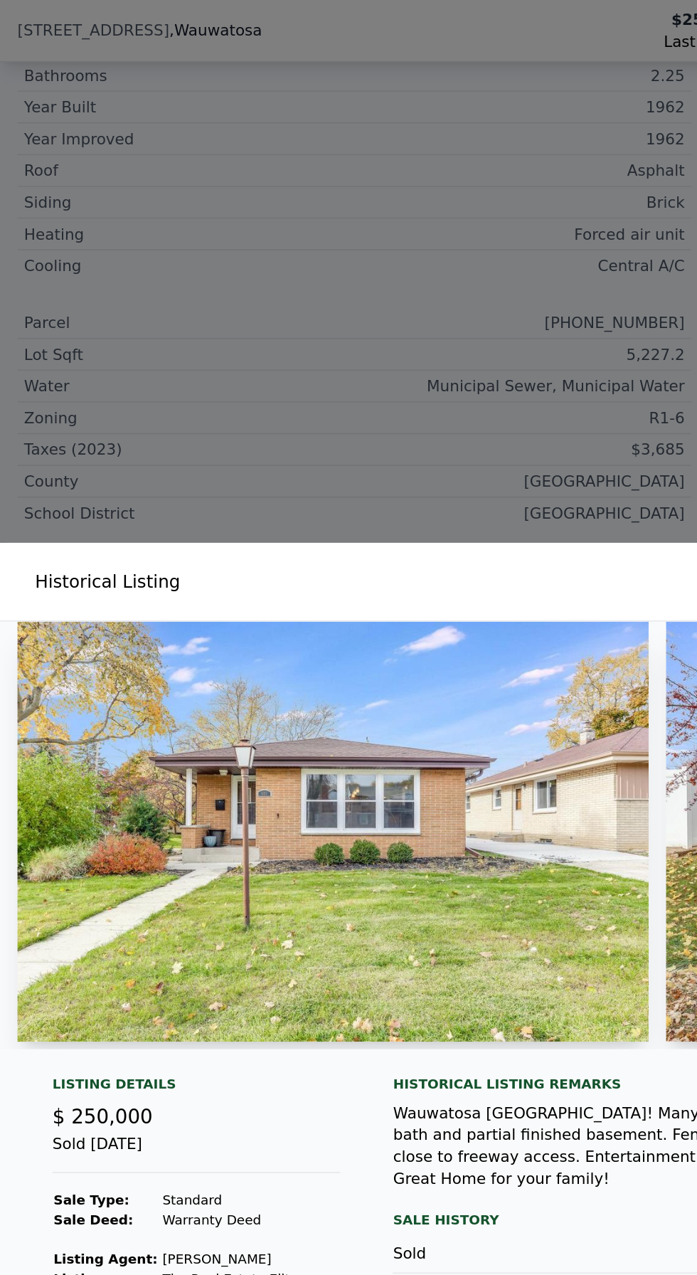
scroll to position [95, 0]
type input "3"
type input "2.25"
type input "885"
type input "1631"
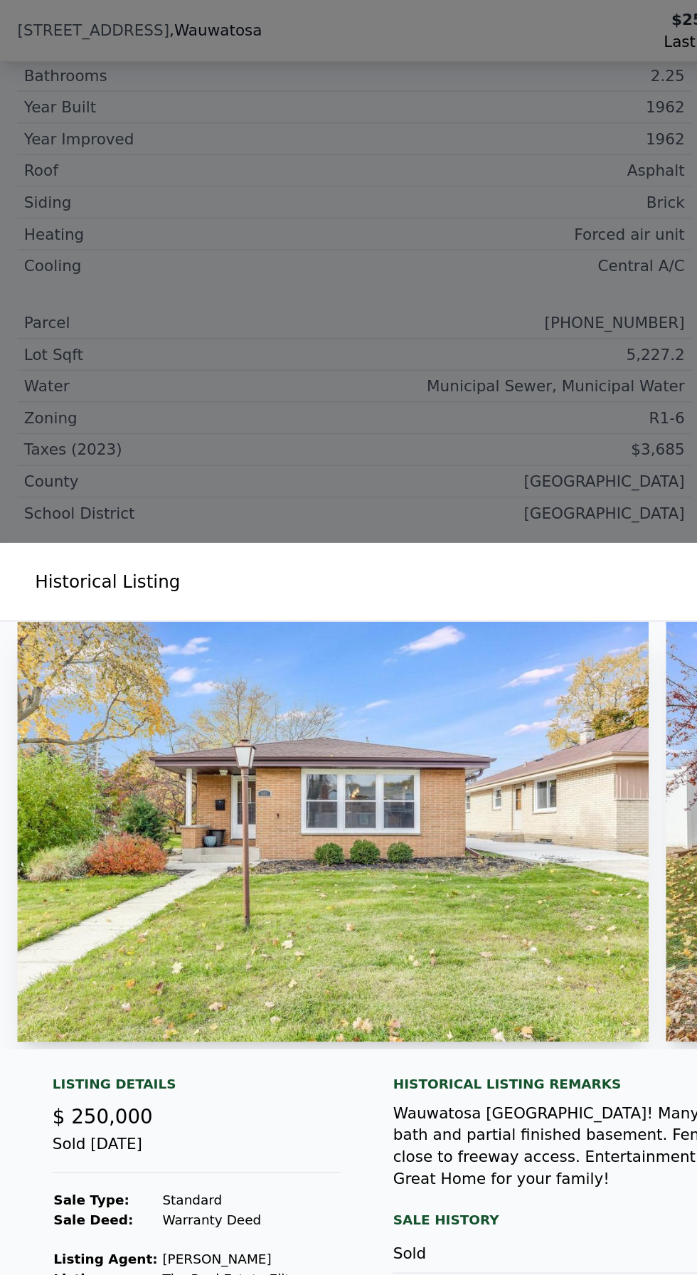
checkbox input "true"
type input "$ 408,000"
type input "$ 72,845"
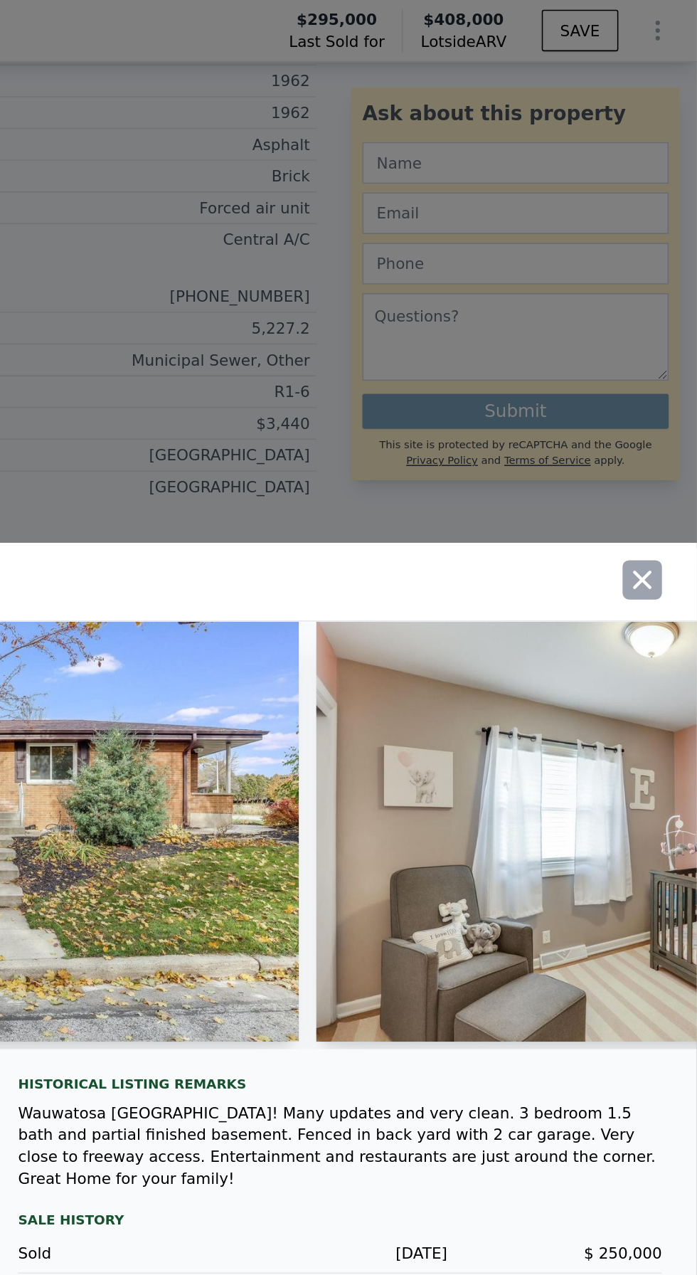
click at [663, 383] on icon "button" at bounding box center [662, 377] width 12 height 12
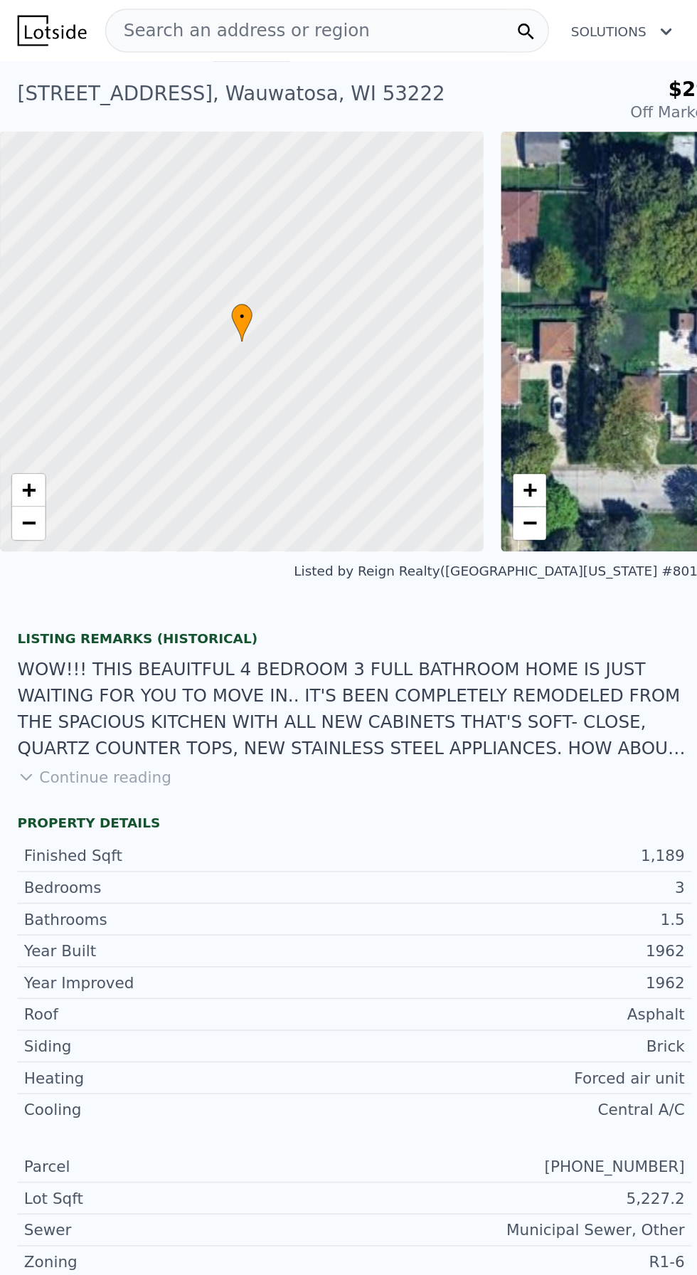
type input "4"
type input "2.5"
type input "1064"
type input "1792"
type input "10018.800000000001"
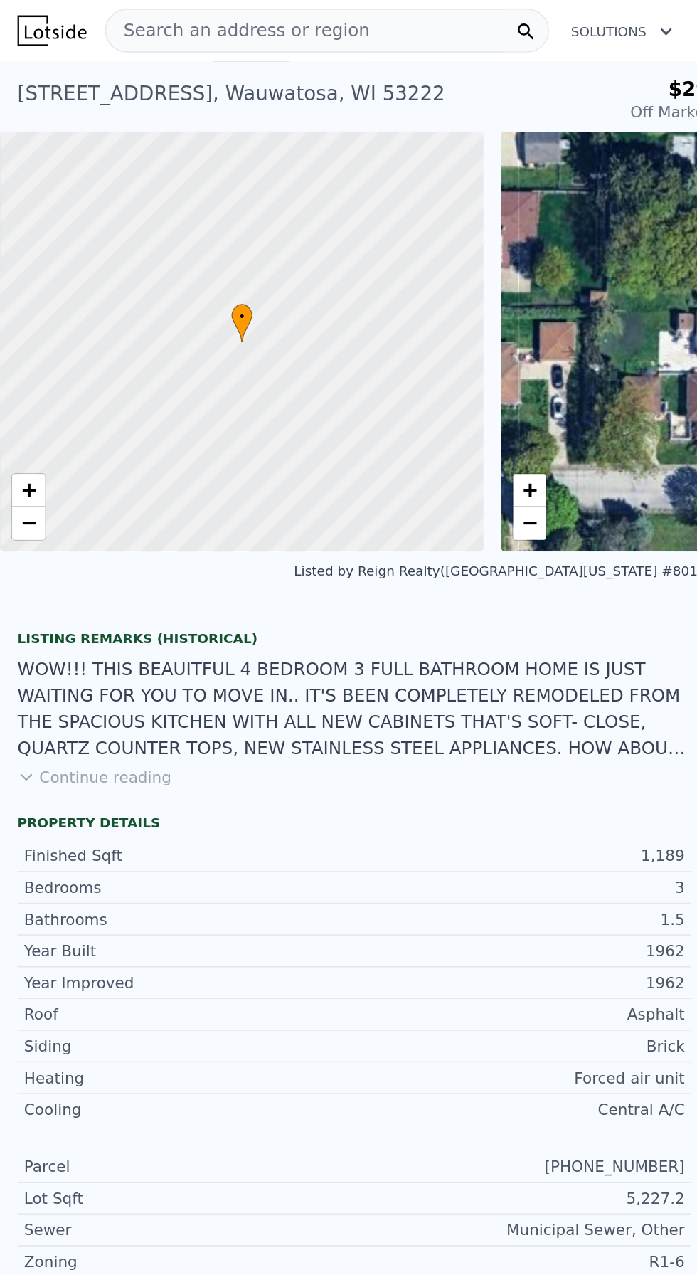
type input "$ 291,000"
type input "$ 67,425"
checkbox input "false"
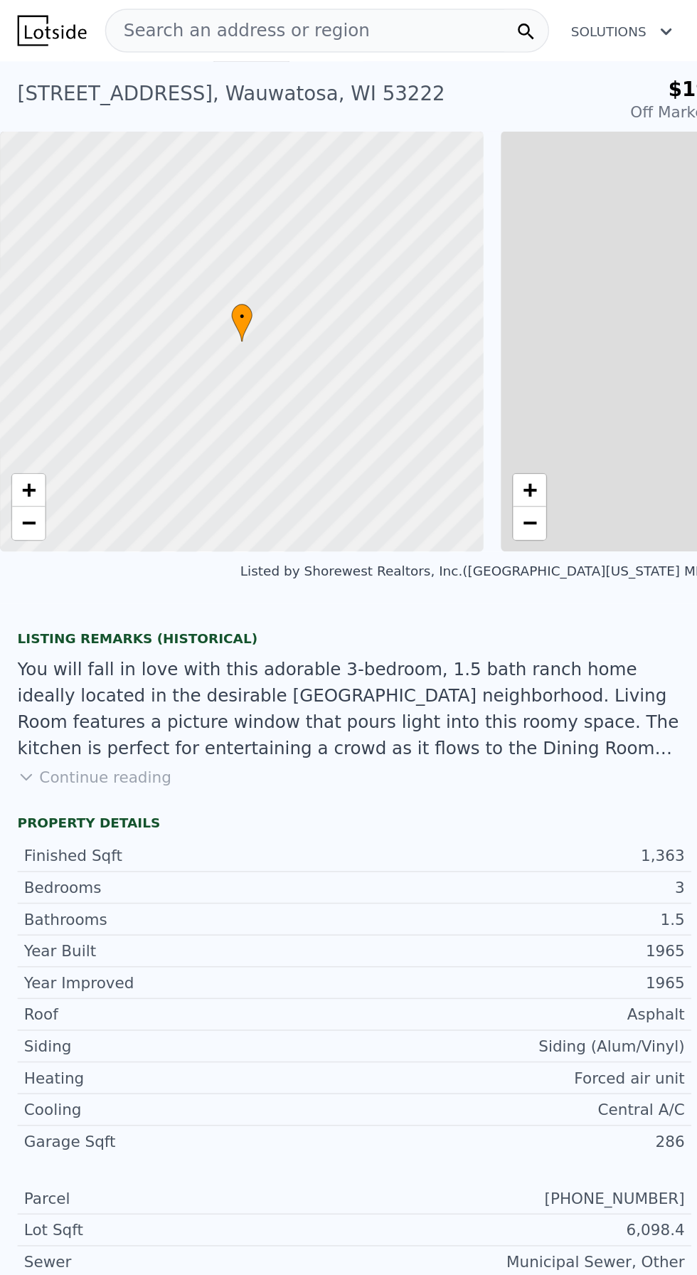
scroll to position [31, 0]
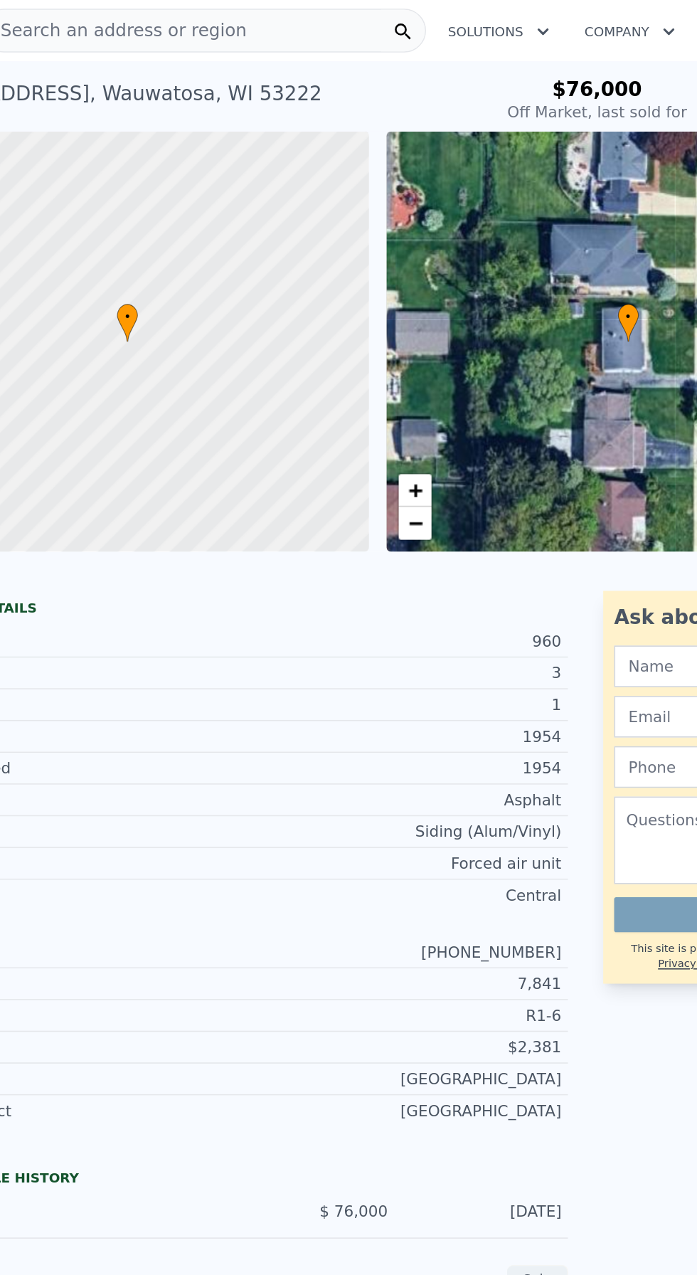
scroll to position [0, 6]
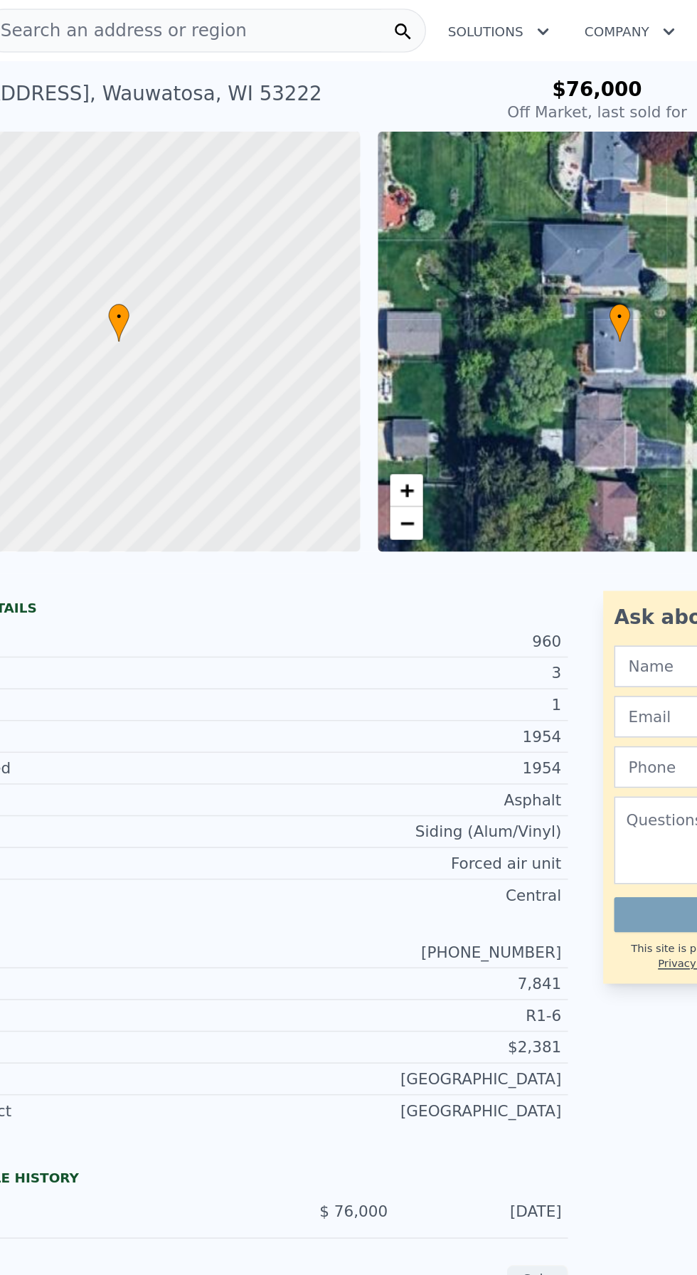
click at [275, 31] on div "Search an address or region" at bounding box center [212, 20] width 289 height 28
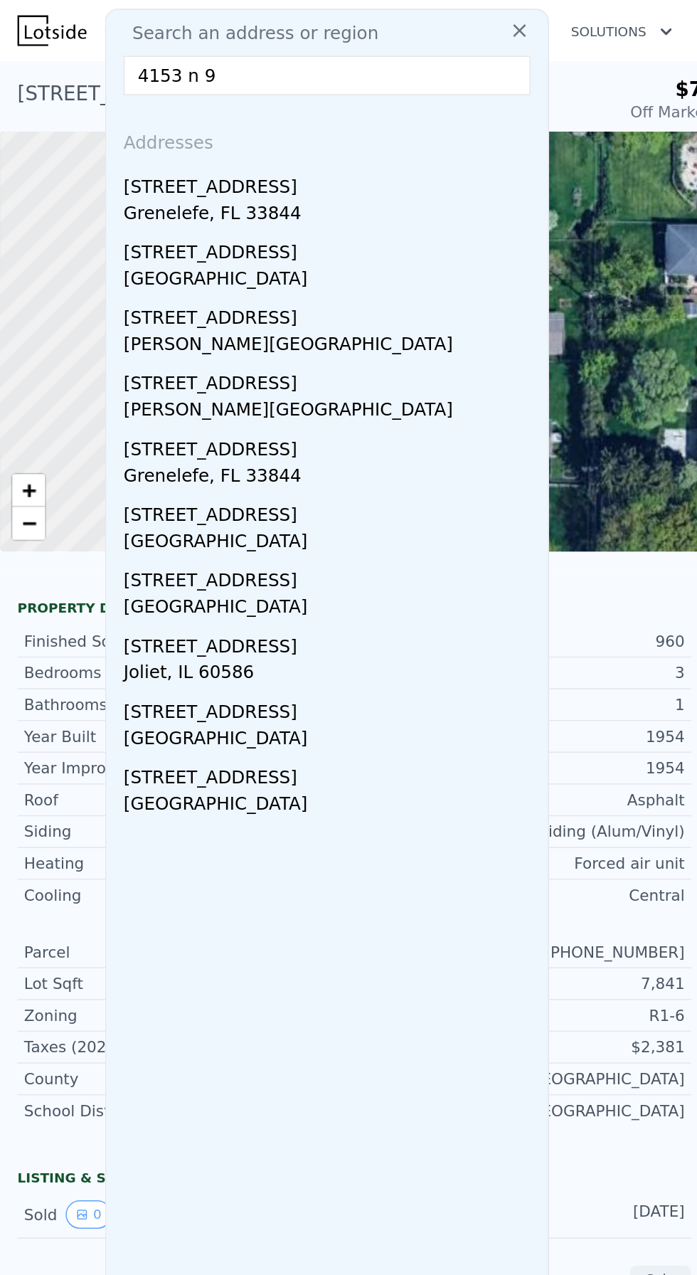
click at [263, 51] on input "4153 n 9" at bounding box center [212, 49] width 265 height 26
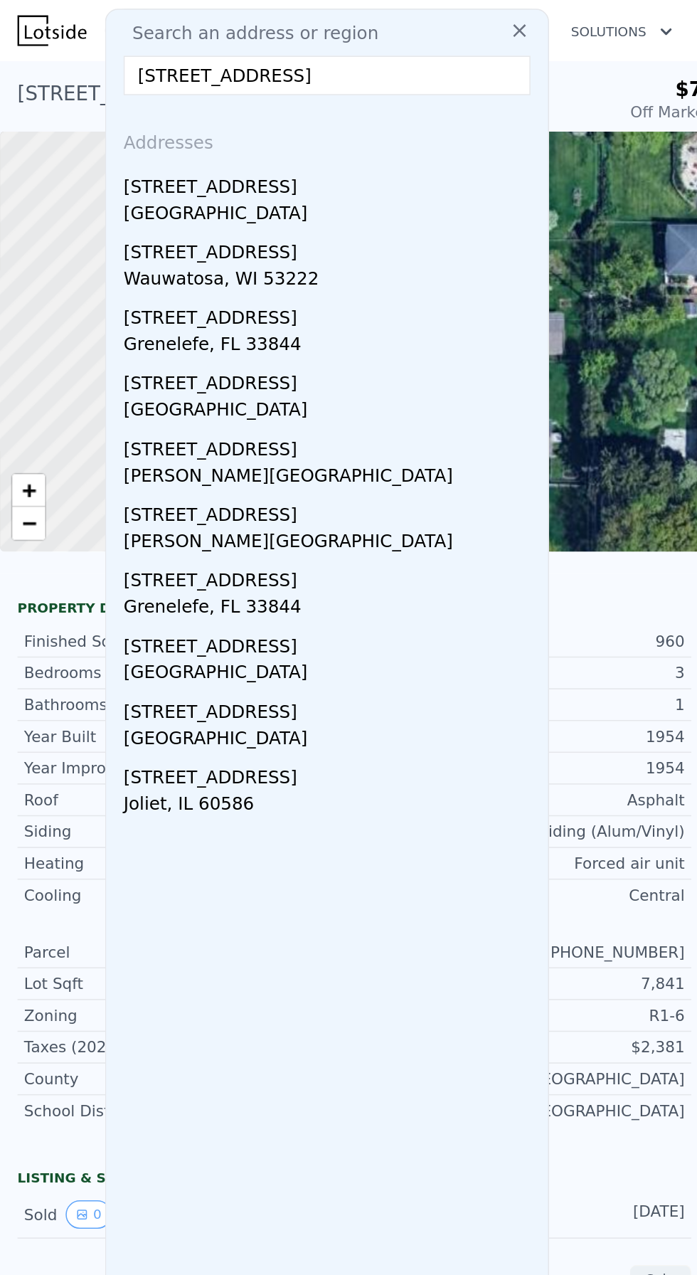
type input "[STREET_ADDRESS]"
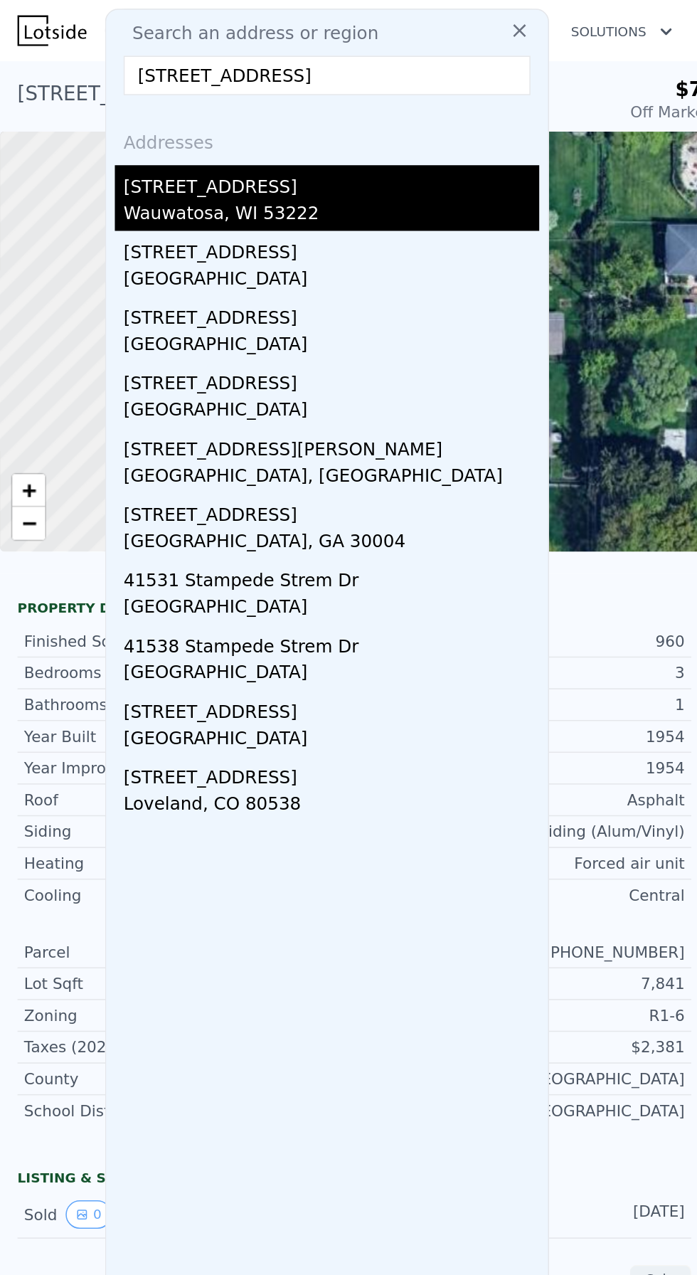
click at [97, 137] on div "Wauwatosa, WI 53222" at bounding box center [215, 140] width 270 height 20
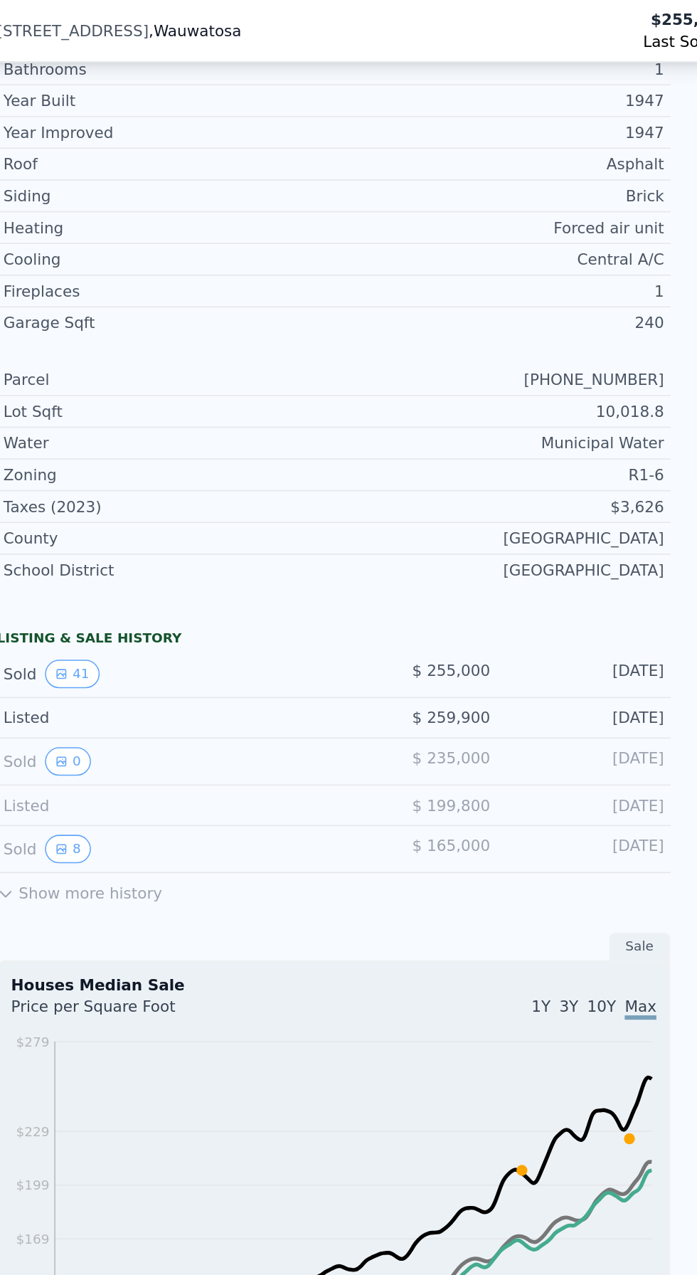
scroll to position [555, 0]
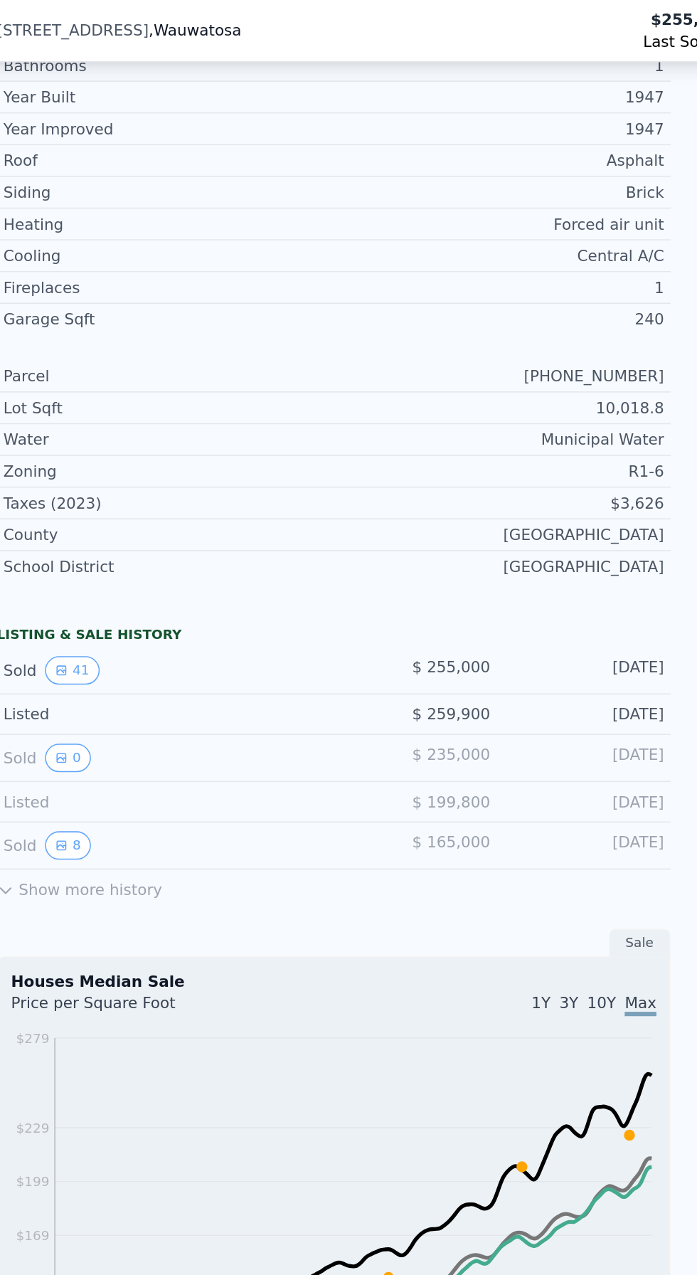
click at [48, 575] on button "Show more history" at bounding box center [64, 576] width 107 height 20
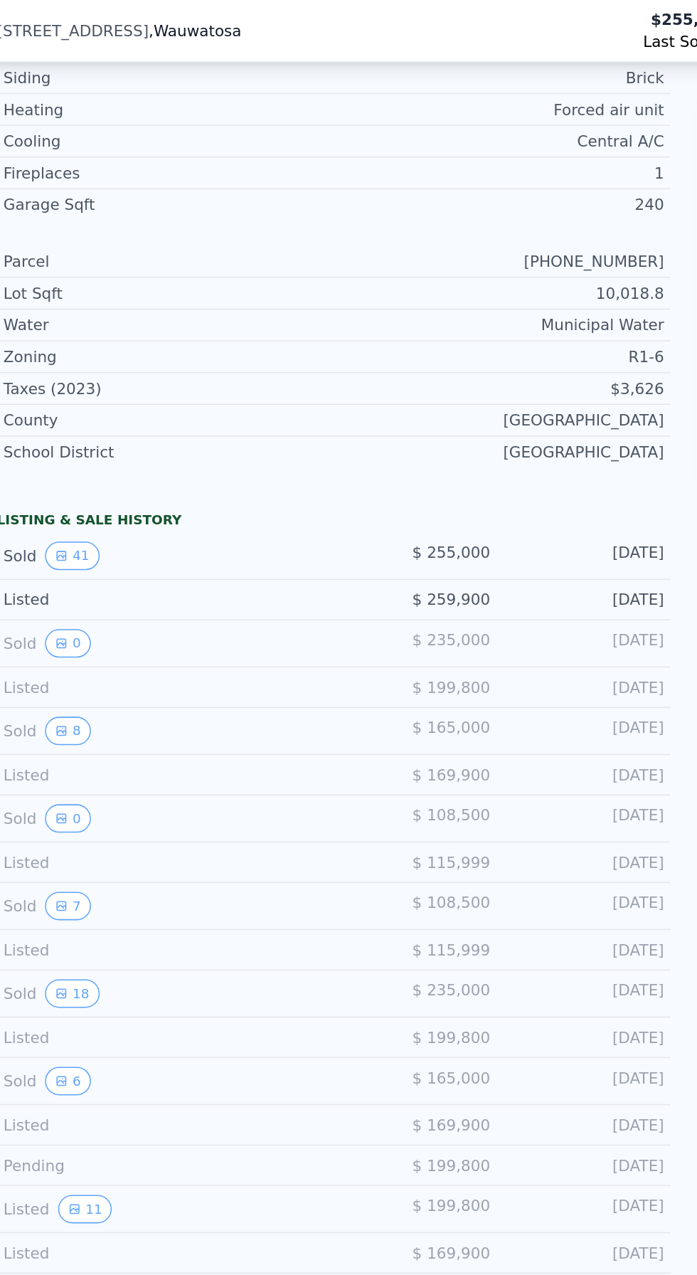
scroll to position [618, 0]
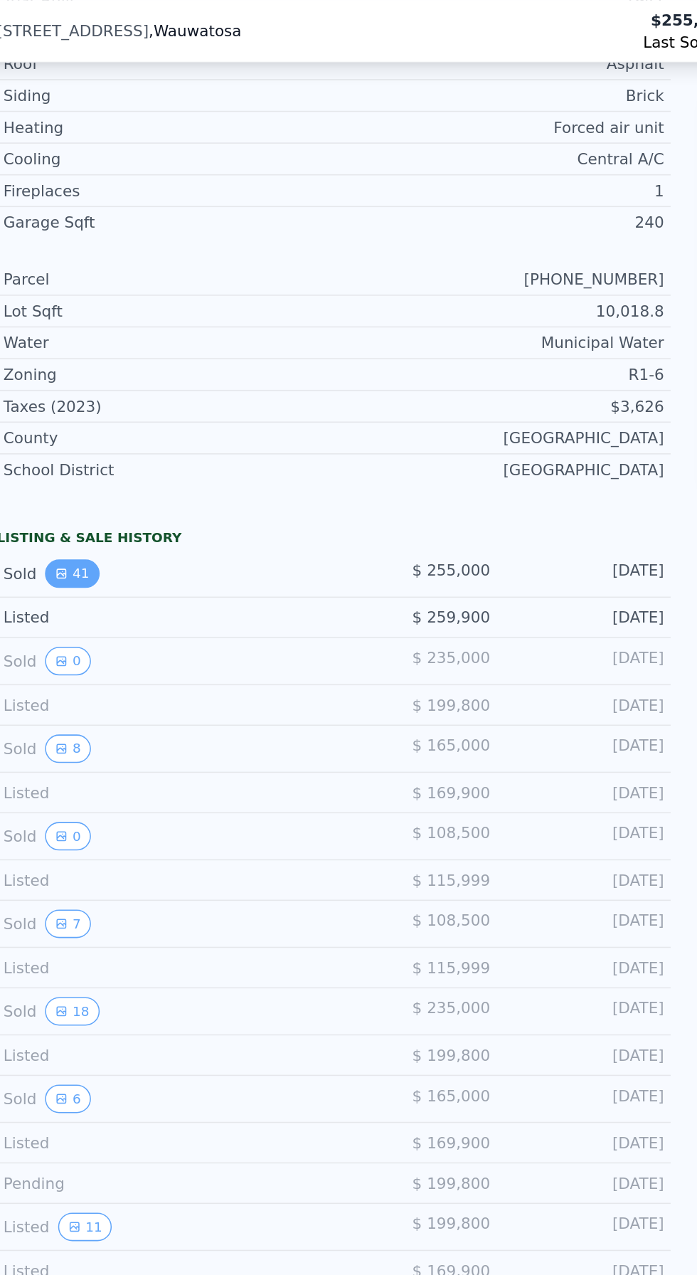
click at [51, 370] on icon "View historical data" at bounding box center [54, 373] width 6 height 6
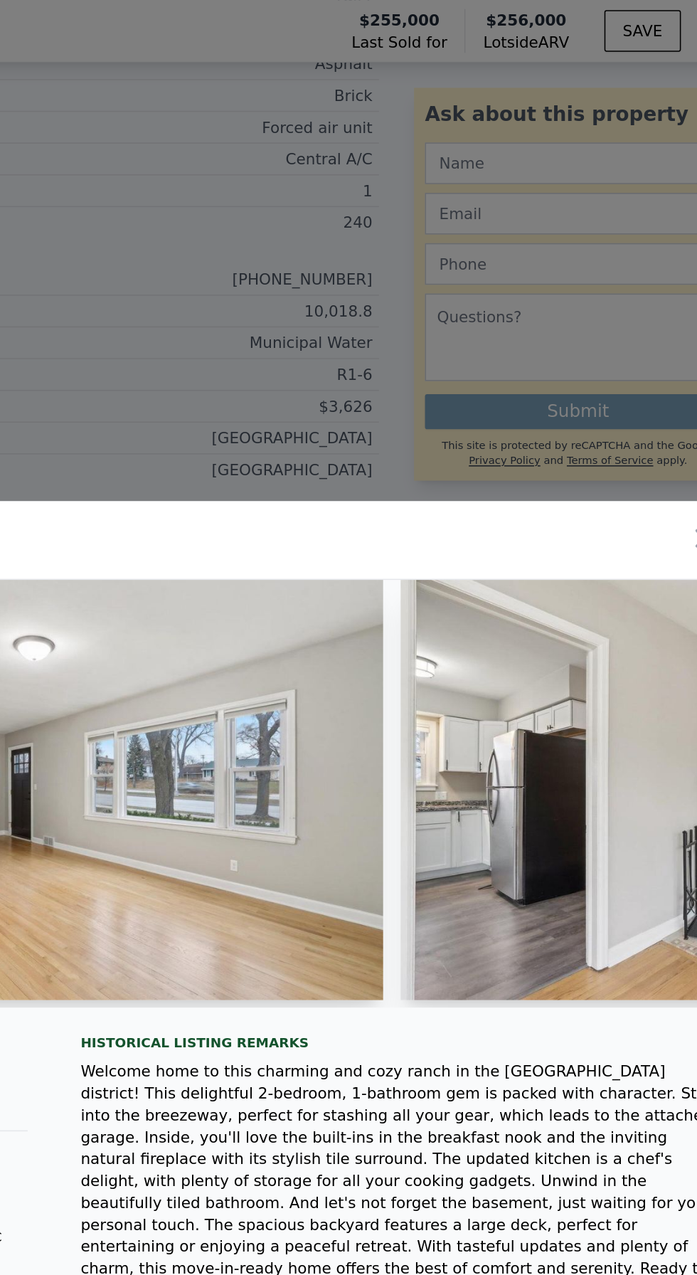
scroll to position [0, 0]
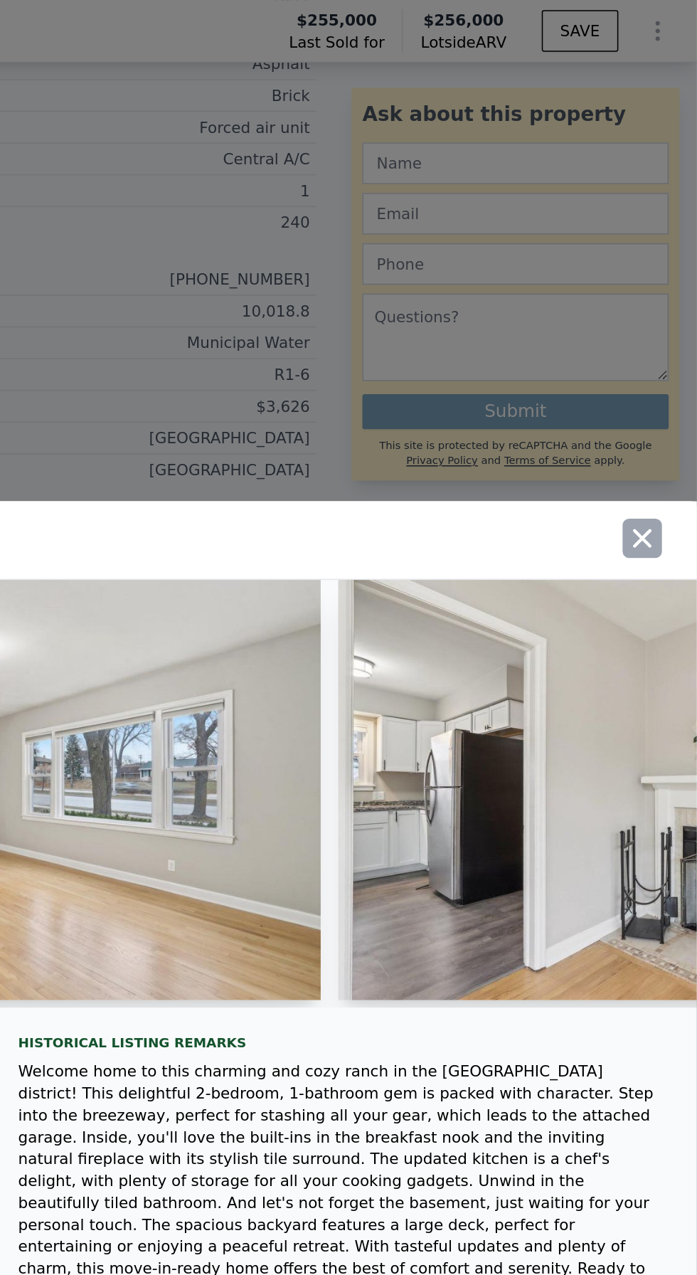
click at [662, 344] on icon "button" at bounding box center [662, 350] width 12 height 12
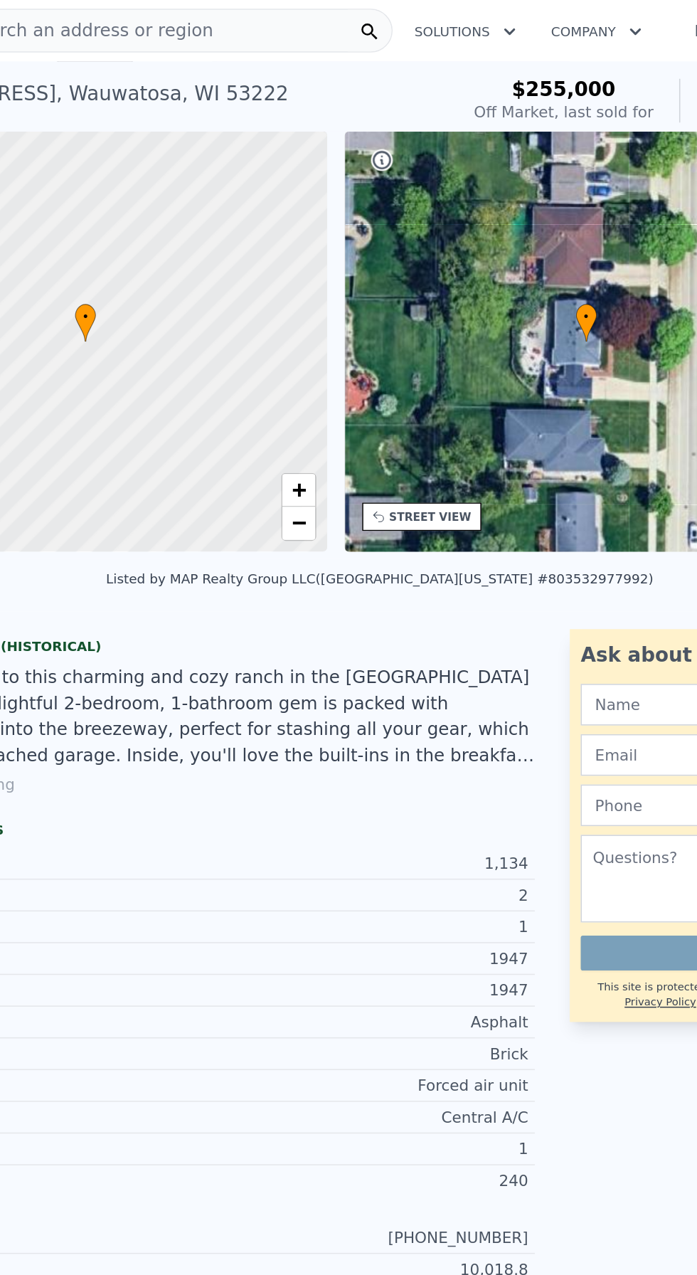
click at [304, 23] on div "Search an address or region" at bounding box center [212, 20] width 289 height 28
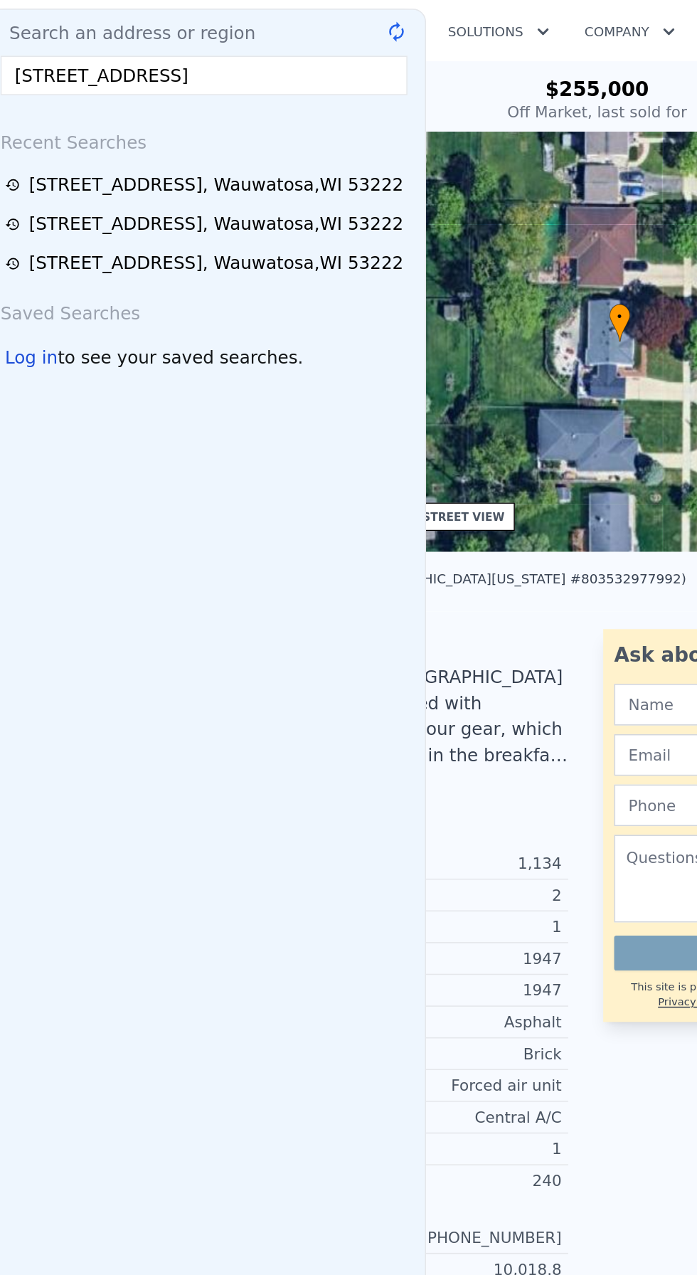
type input "[STREET_ADDRESS]"
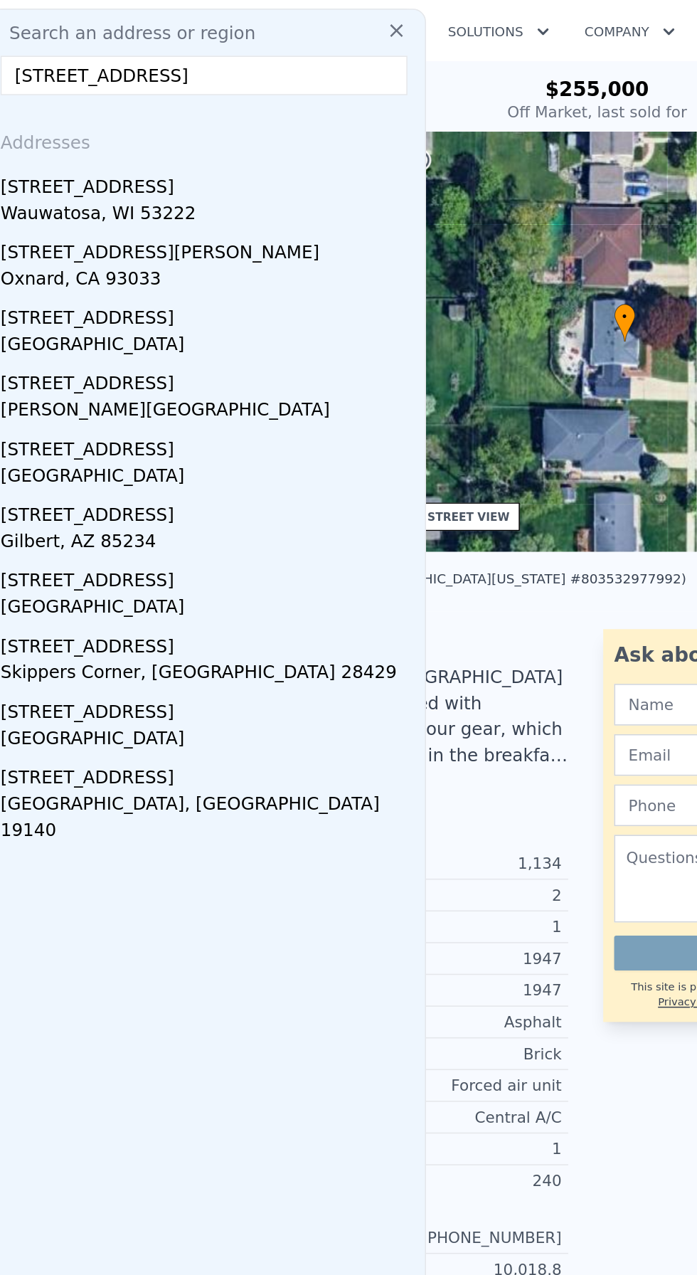
scroll to position [0, 6]
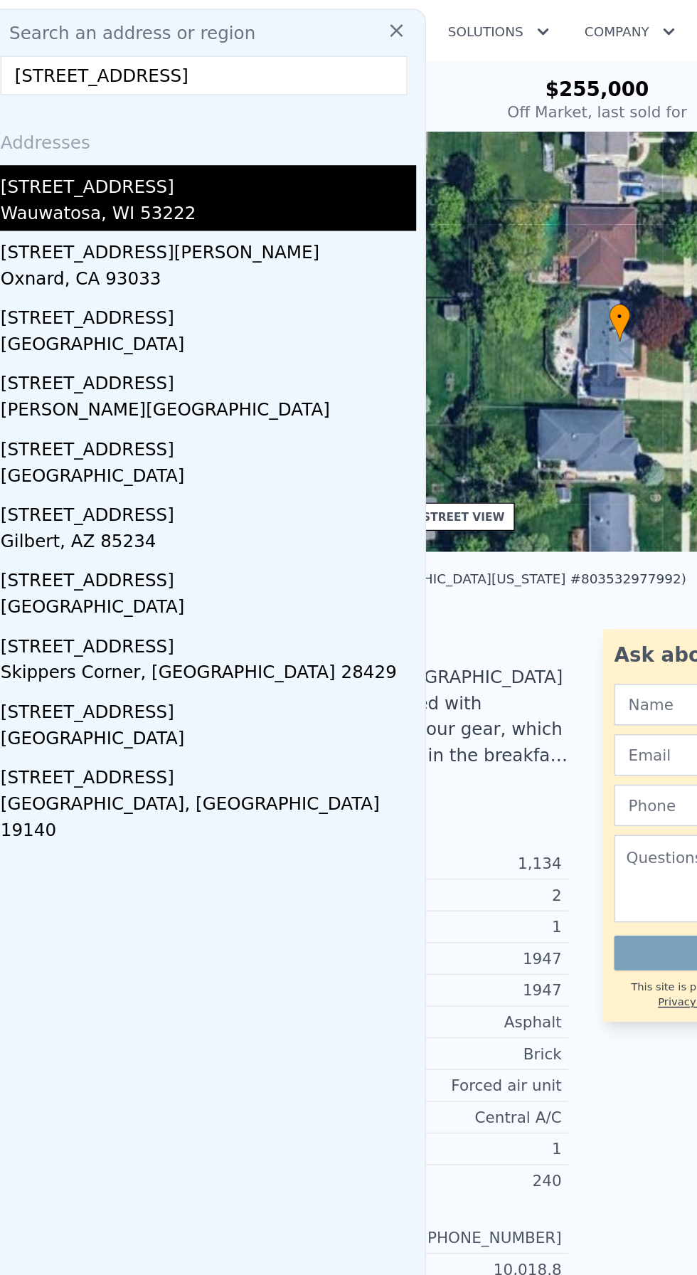
click at [95, 131] on div "Wauwatosa, WI 53222" at bounding box center [215, 140] width 270 height 20
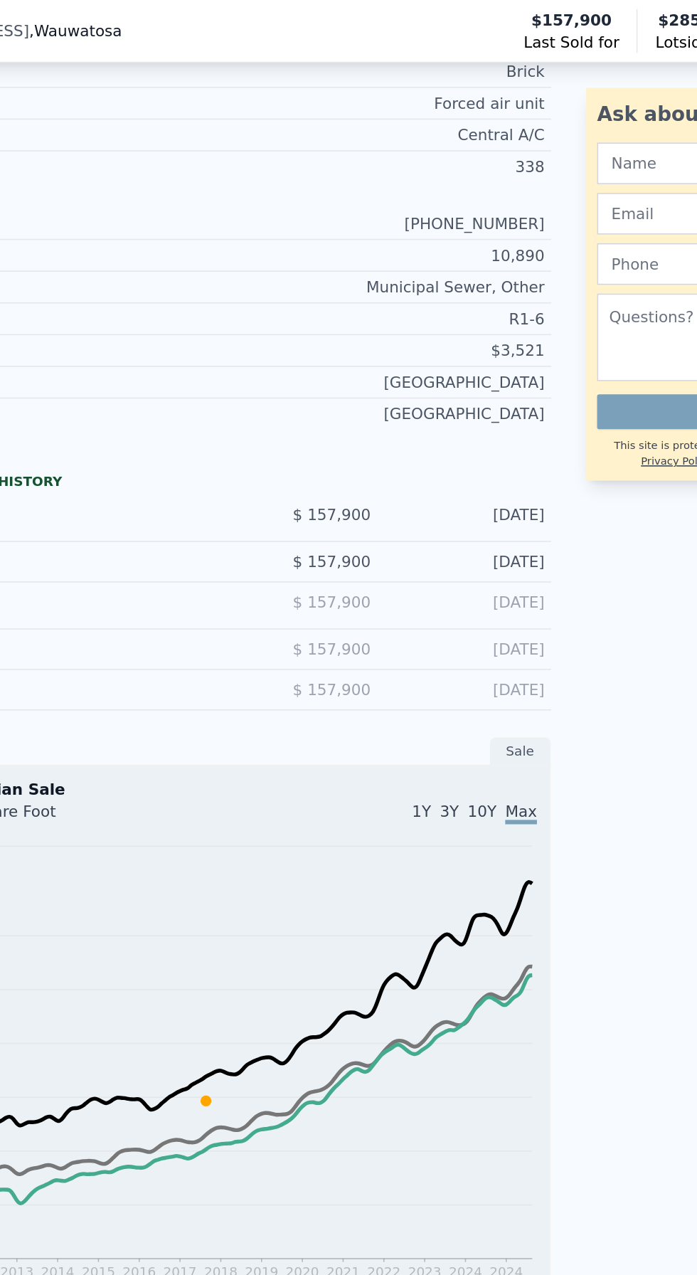
scroll to position [636, 0]
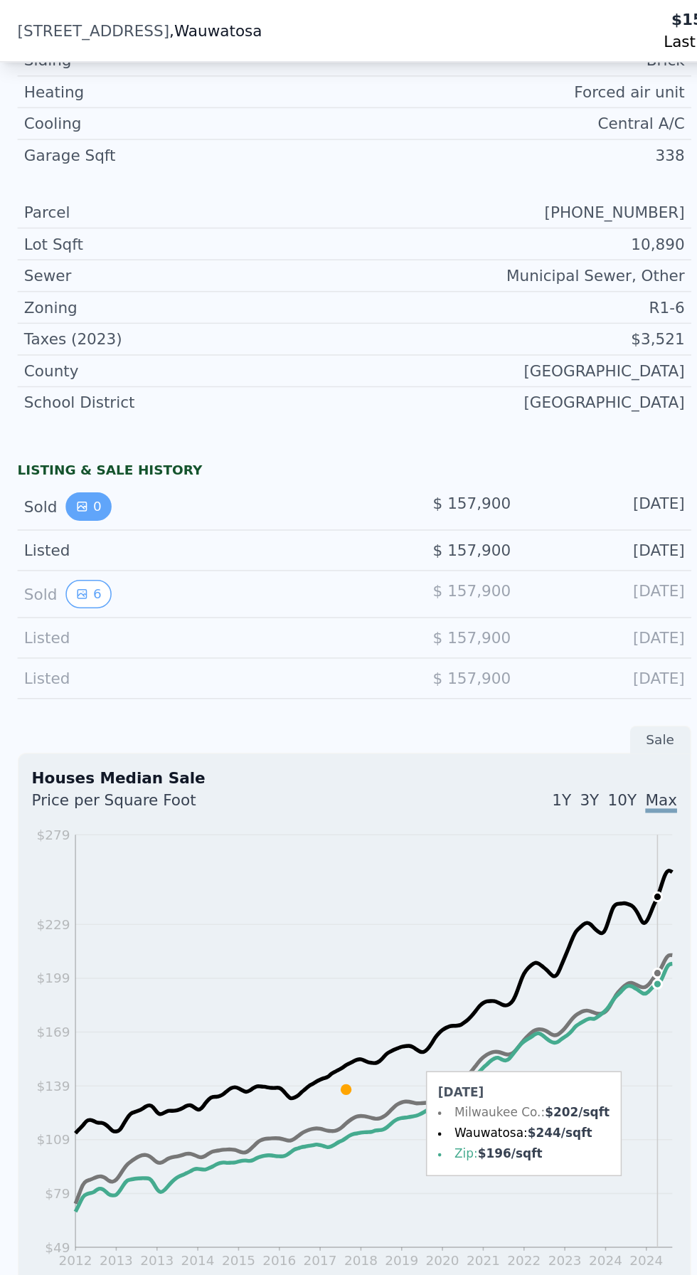
click at [51, 327] on icon "View historical data" at bounding box center [54, 330] width 6 height 6
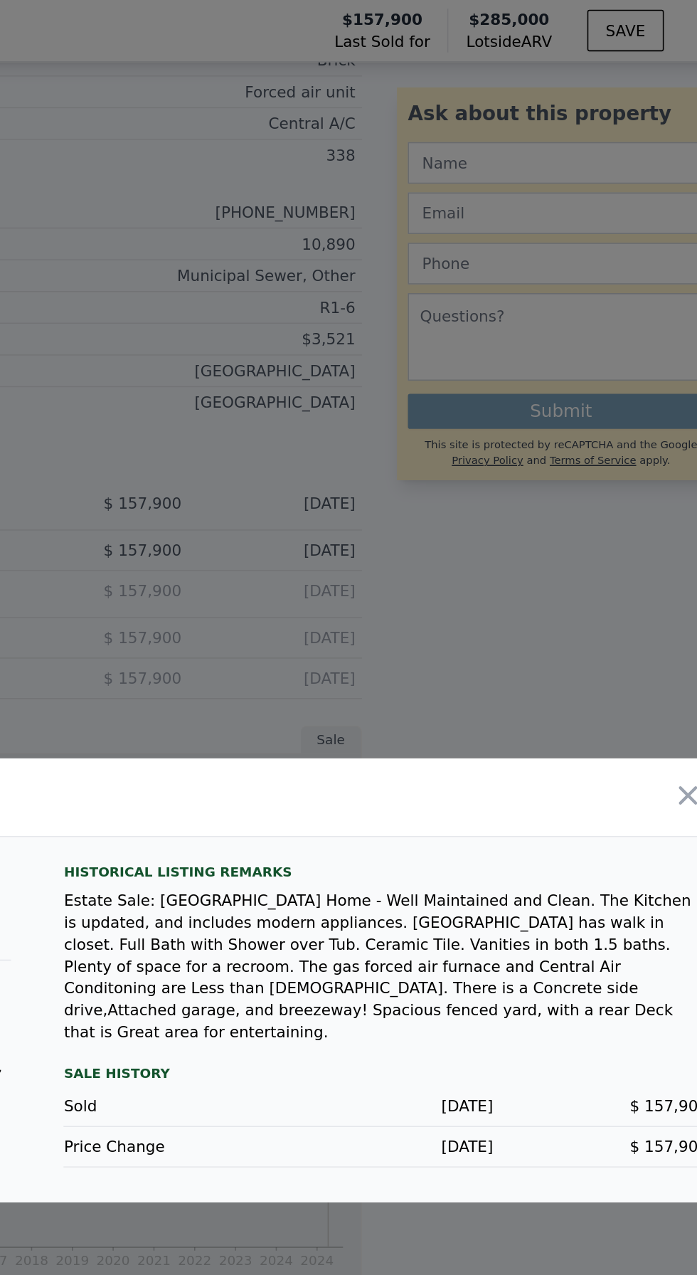
scroll to position [0, 0]
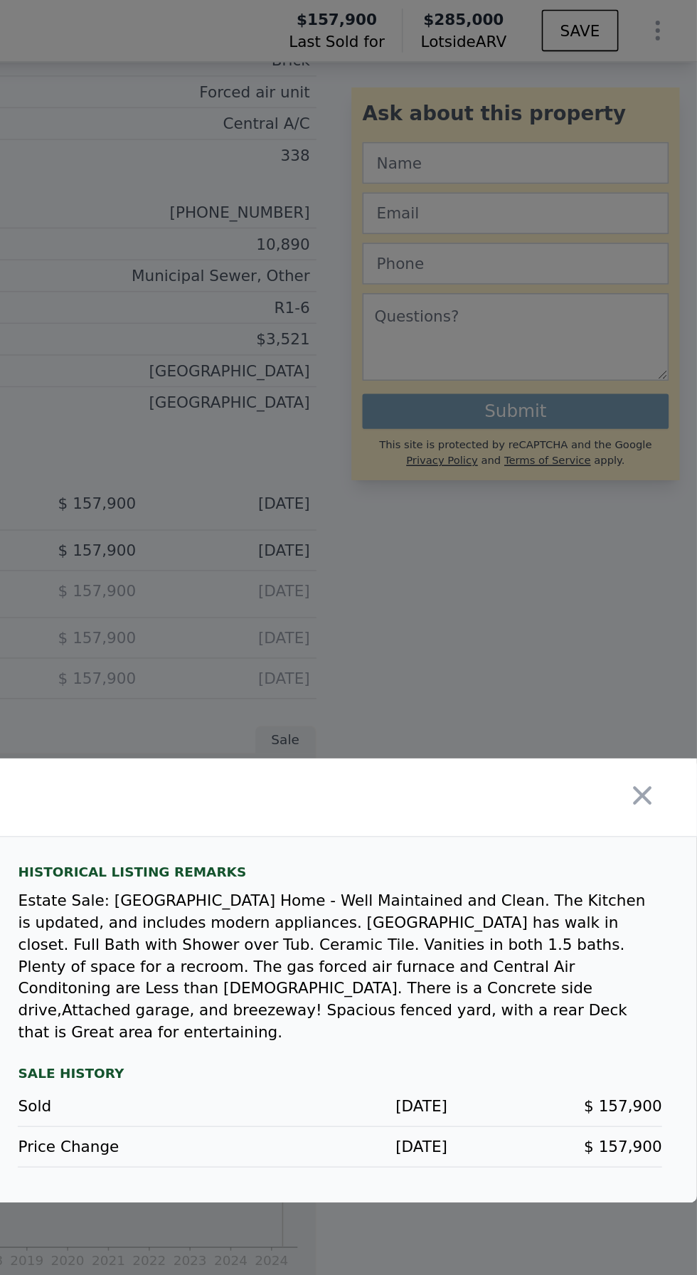
click at [671, 543] on div at bounding box center [525, 518] width 343 height 51
click at [662, 530] on button "button" at bounding box center [662, 517] width 26 height 26
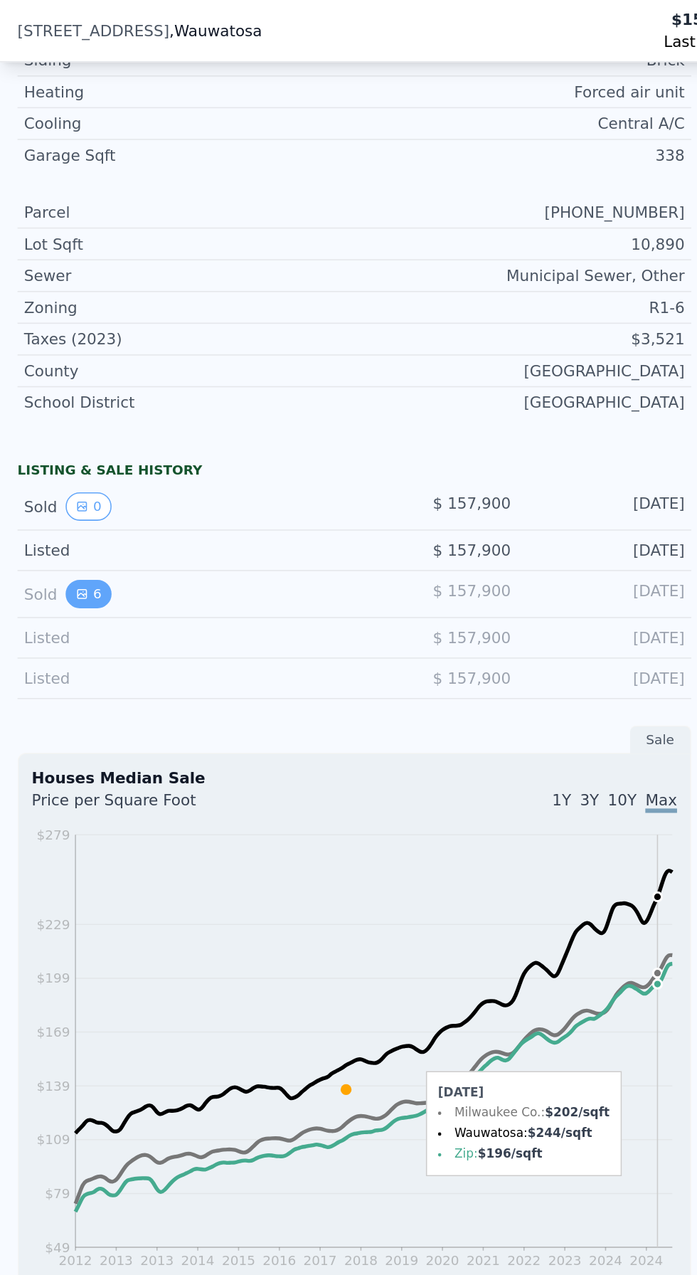
click at [61, 382] on button "6" at bounding box center [58, 386] width 30 height 18
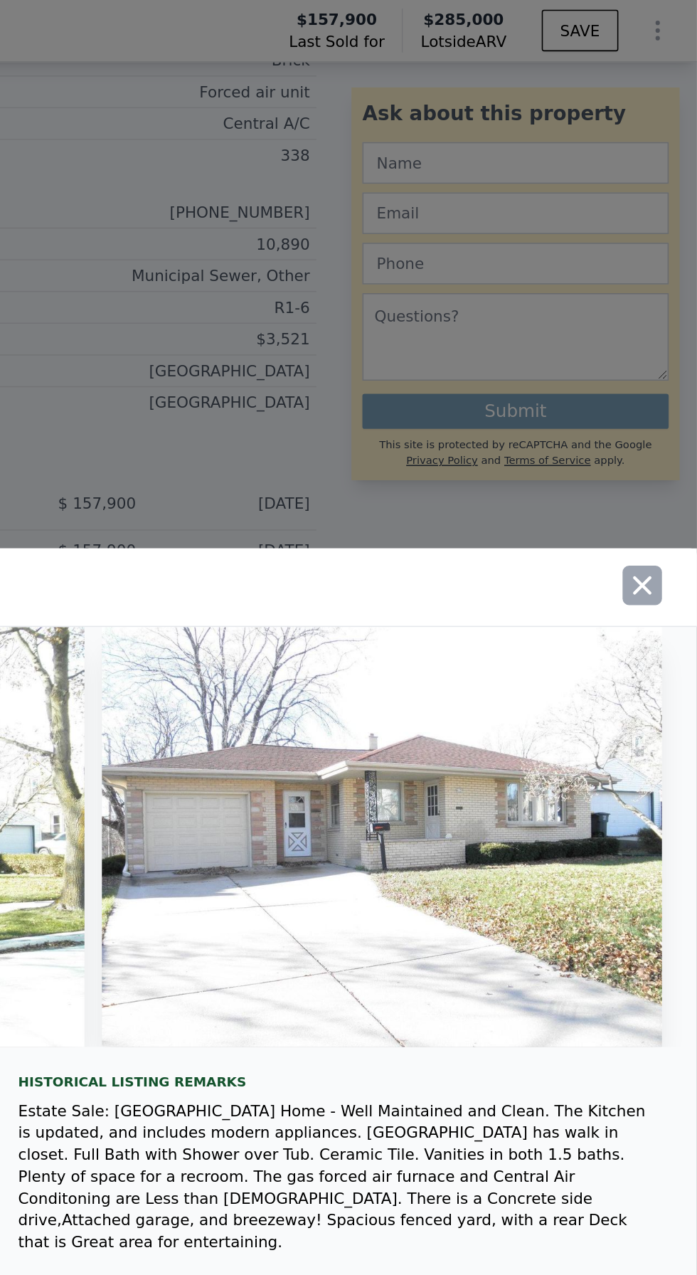
click at [669, 391] on icon "button" at bounding box center [662, 381] width 20 height 20
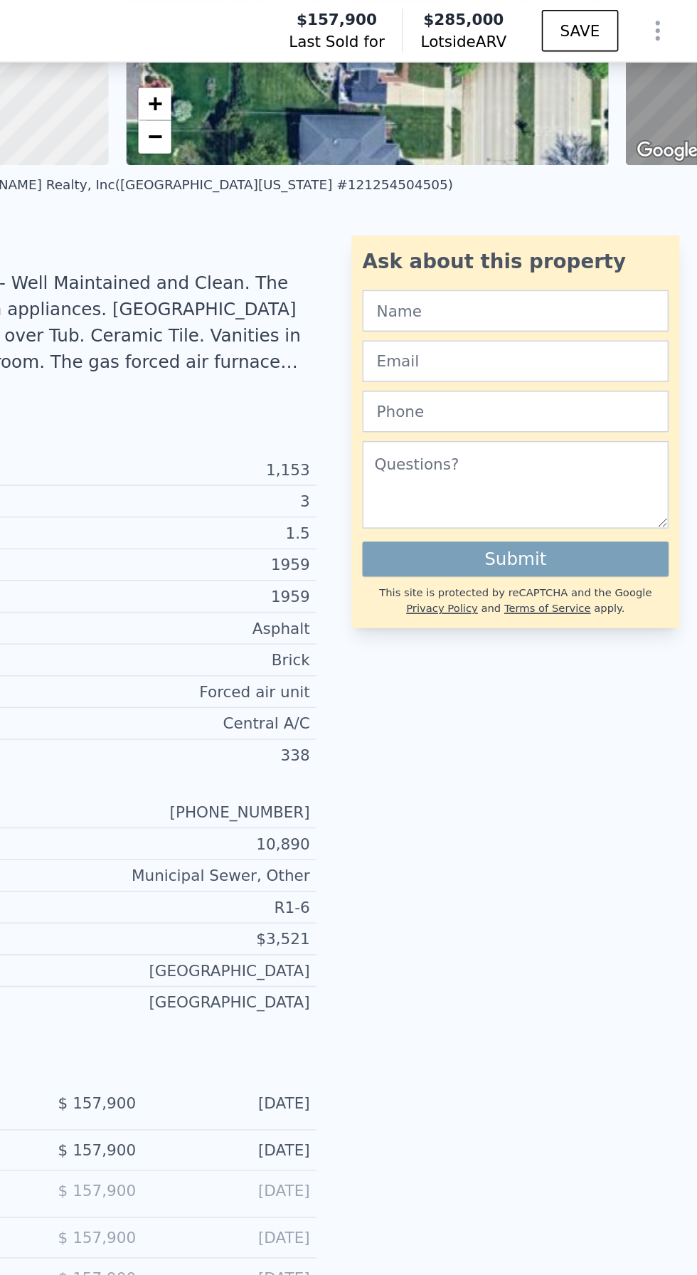
scroll to position [243, 0]
